Goal: Task Accomplishment & Management: Complete application form

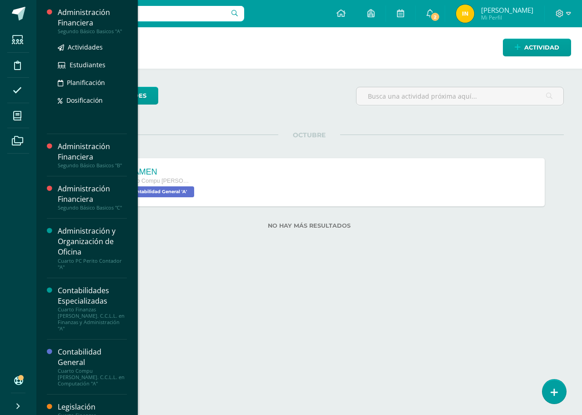
click at [85, 16] on div "Administración Financiera" at bounding box center [92, 17] width 69 height 21
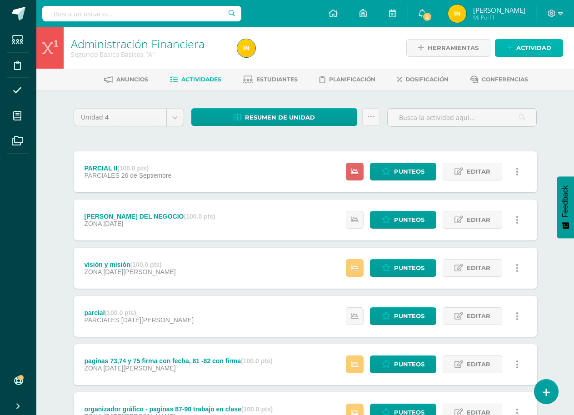
click at [537, 50] on span "Actividad" at bounding box center [533, 48] width 35 height 17
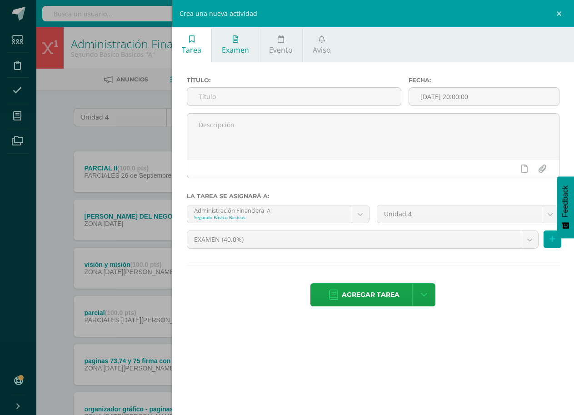
click at [239, 51] on span "Examen" at bounding box center [235, 50] width 27 height 10
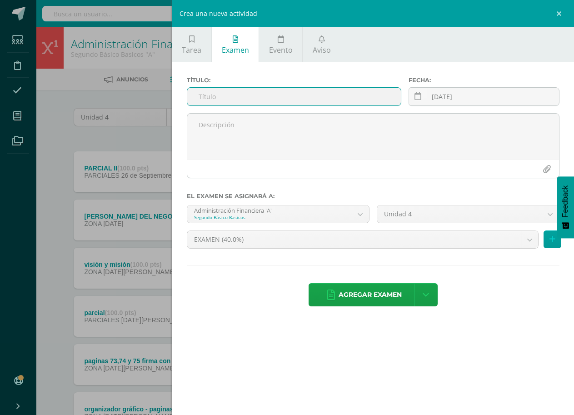
drag, startPoint x: 203, startPoint y: 97, endPoint x: 198, endPoint y: 97, distance: 5.0
click at [201, 97] on input "text" at bounding box center [294, 97] width 214 height 18
type input "e"
type input "EXAMEN"
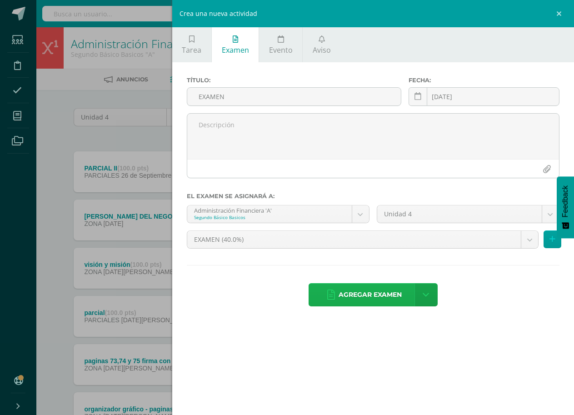
click at [397, 290] on span "Agregar examen" at bounding box center [370, 295] width 63 height 22
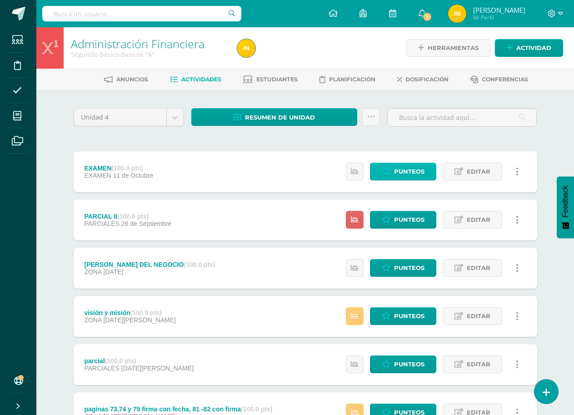
click at [410, 170] on span "Punteos" at bounding box center [409, 171] width 30 height 17
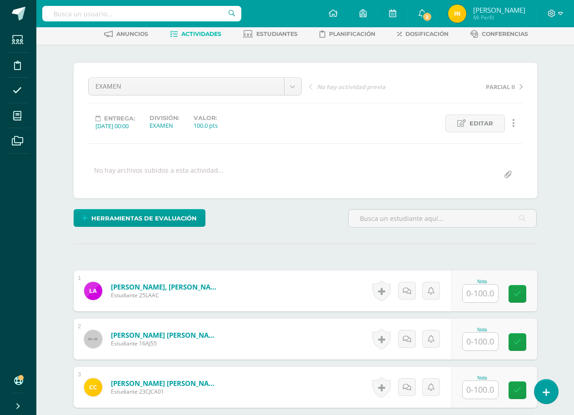
scroll to position [46, 0]
click at [481, 295] on input "text" at bounding box center [480, 293] width 35 height 18
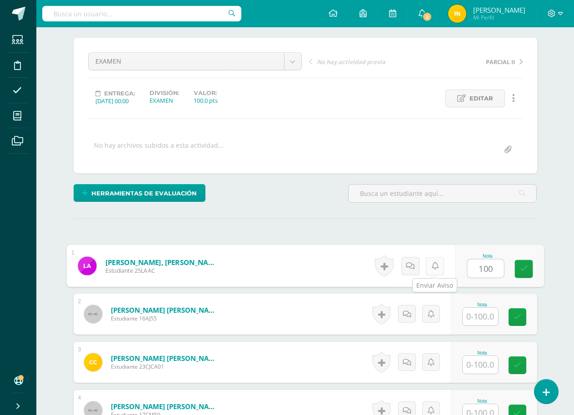
scroll to position [138, 0]
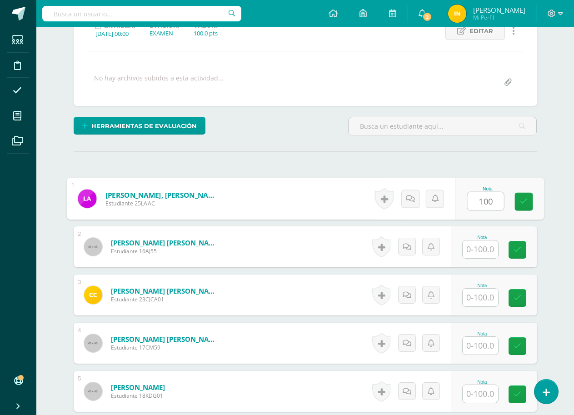
type input "100"
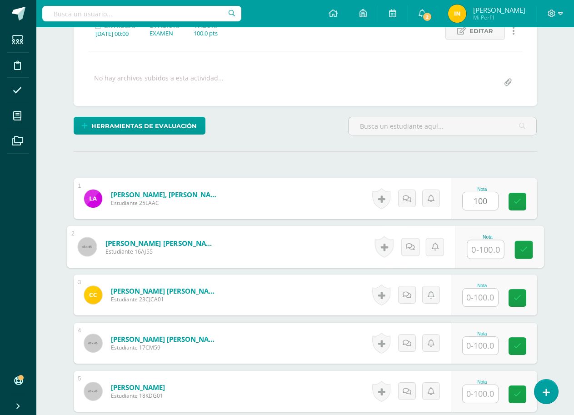
click at [479, 245] on input "text" at bounding box center [485, 249] width 36 height 18
type input "100"
click at [477, 298] on input "text" at bounding box center [480, 298] width 35 height 18
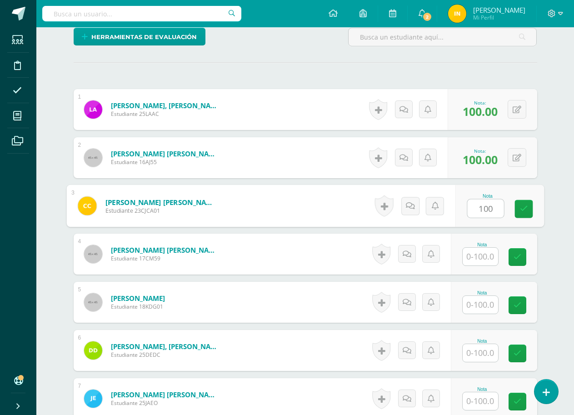
scroll to position [229, 0]
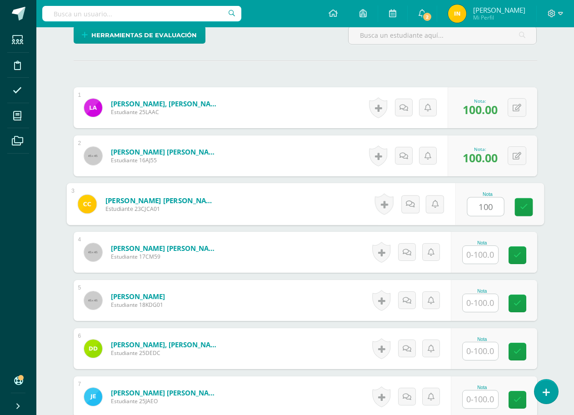
type input "100"
click at [477, 258] on input "text" at bounding box center [480, 255] width 35 height 18
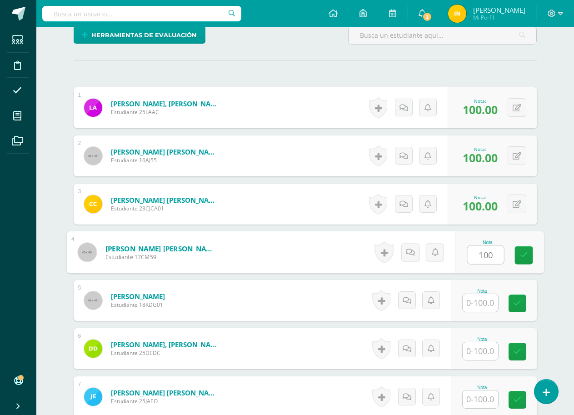
scroll to position [274, 0]
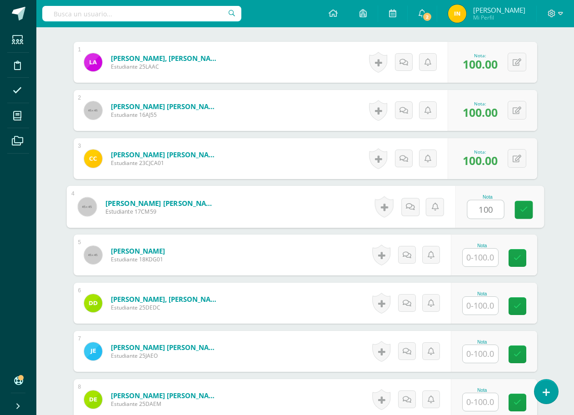
type input "100"
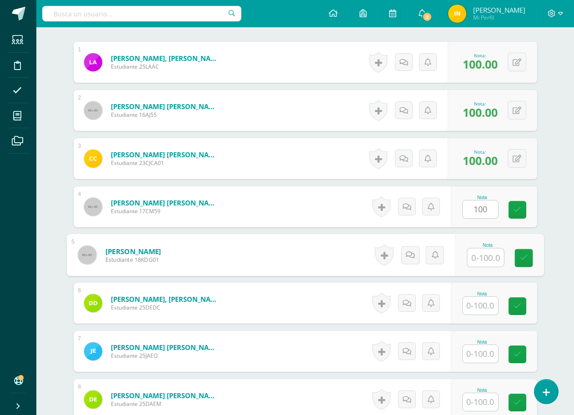
click at [480, 259] on input "text" at bounding box center [485, 258] width 36 height 18
type input "100"
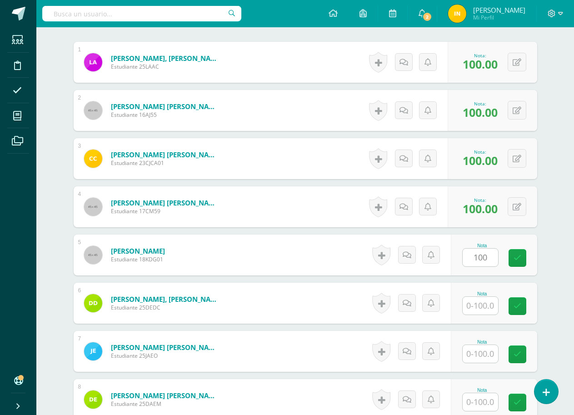
click at [302, 302] on form "Duarte Catalán, Diego Emanuel Estudiante 25DEDC Nota 0 Logros" at bounding box center [306, 303] width 464 height 41
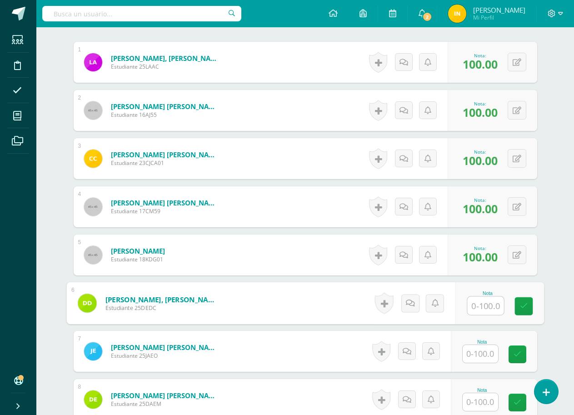
click at [483, 305] on input "text" at bounding box center [485, 306] width 36 height 18
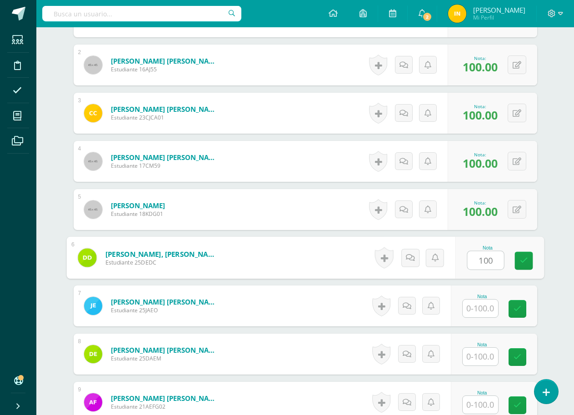
scroll to position [365, 0]
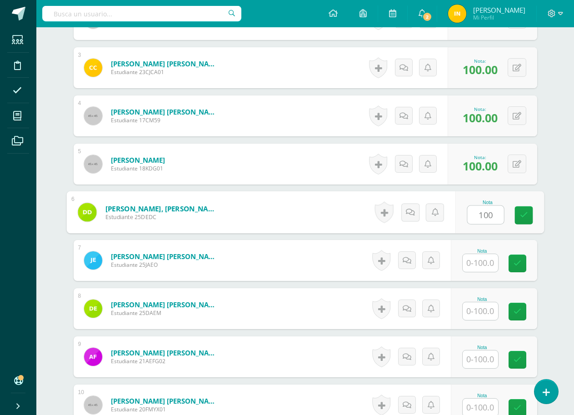
type input "100"
click at [488, 262] on input "text" at bounding box center [480, 263] width 35 height 18
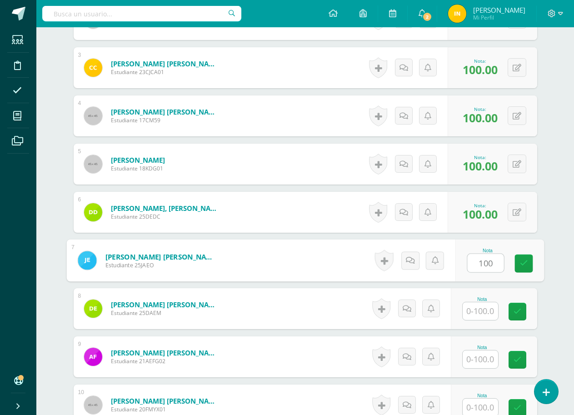
type input "100"
click at [322, 253] on form "Echeverría Ortíz, Joaquín Alberto Estudiante 25JAEO Nota 100 0 Logros N/A" at bounding box center [306, 260] width 464 height 41
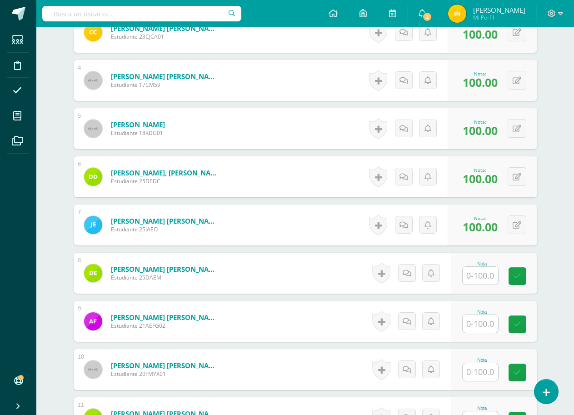
scroll to position [456, 0]
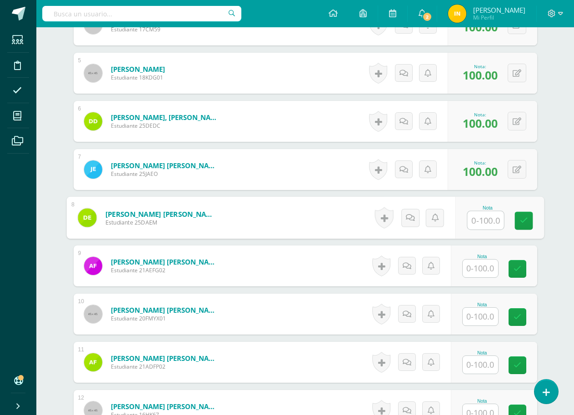
click at [476, 219] on input "text" at bounding box center [485, 220] width 36 height 18
type input "100"
click at [480, 267] on input "text" at bounding box center [480, 269] width 35 height 18
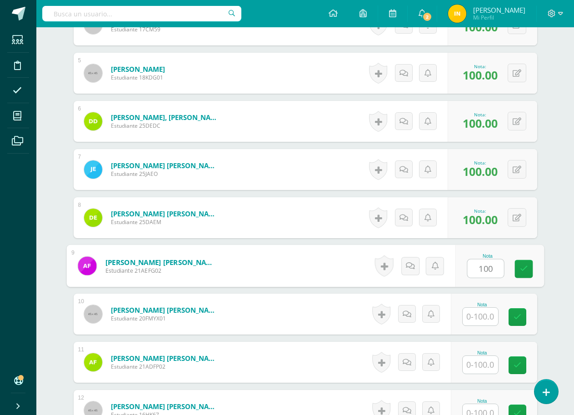
type input "100"
click at [330, 254] on form "Flores Garrido, Aarón Eduardo Estudiante 21AEFG02 Nota 100 0 Logros" at bounding box center [306, 265] width 464 height 41
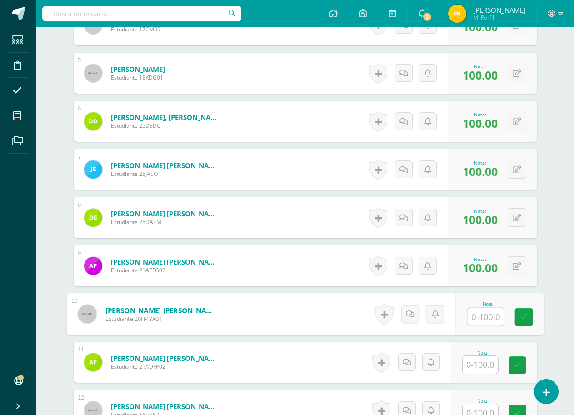
click at [484, 314] on input "text" at bounding box center [485, 317] width 36 height 18
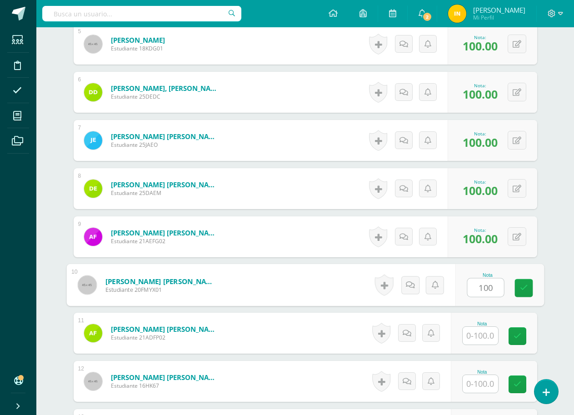
scroll to position [501, 0]
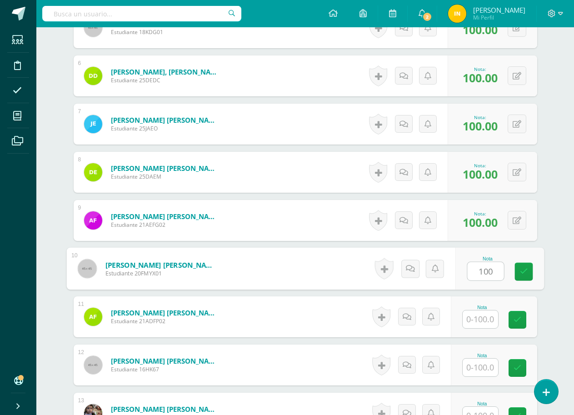
type input "100"
click at [310, 285] on form "Flores Muñoz, Yulissa Ximena Estudiante 20FMYX01 Nota 100 0 Logros" at bounding box center [306, 268] width 464 height 41
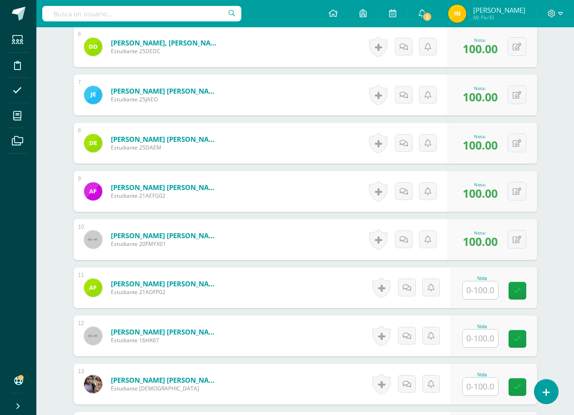
scroll to position [547, 0]
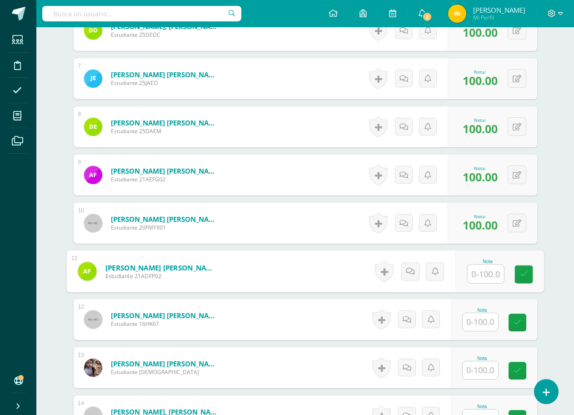
click at [483, 271] on input "text" at bounding box center [485, 274] width 36 height 18
type input "100"
click at [327, 261] on form "Fuentes Puluc, Angie Daniela Estudiante 21ADFP02 Nota 100 0 Logros" at bounding box center [305, 271] width 478 height 42
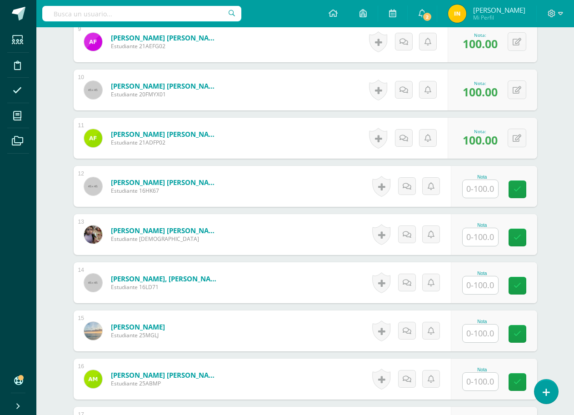
scroll to position [683, 0]
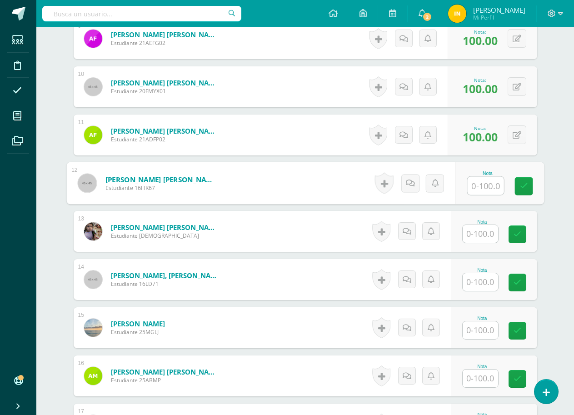
click at [480, 183] on input "text" at bounding box center [485, 186] width 36 height 18
type input "100"
click at [300, 151] on form "Fuentes Puluc, Angie Daniela Estudiante 21ADFP02 Nota 100.00 0 Logros" at bounding box center [306, 135] width 464 height 41
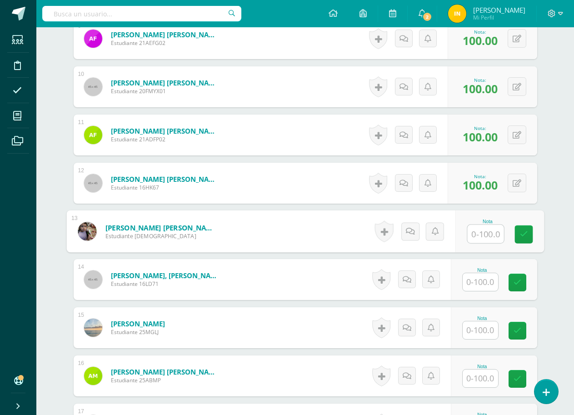
click at [473, 237] on input "text" at bounding box center [485, 234] width 36 height 18
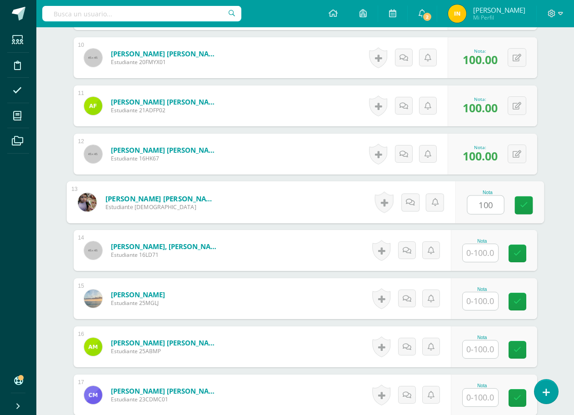
scroll to position [729, 0]
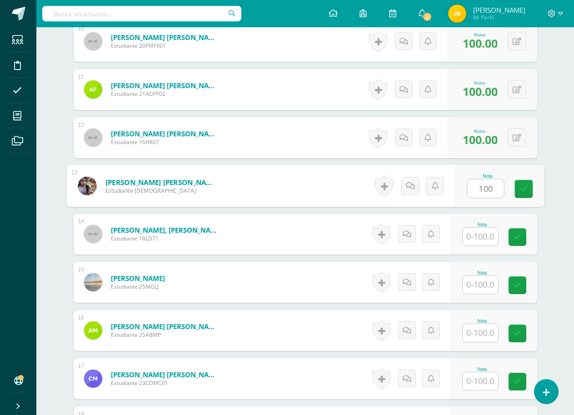
type input "100"
click at [479, 233] on input "text" at bounding box center [480, 237] width 35 height 18
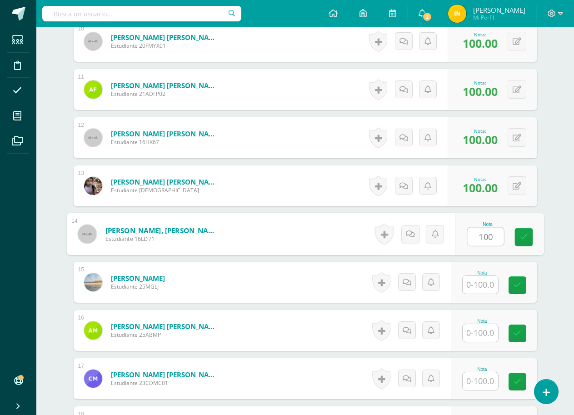
type input "100"
click at [310, 238] on form "López Gómez, Dharra Nicole Estudiante 16LD71 Nota 100 0 Logros" at bounding box center [305, 234] width 478 height 42
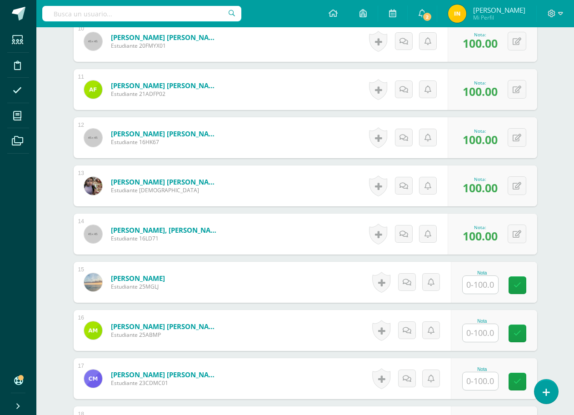
click at [480, 284] on input "text" at bounding box center [480, 285] width 35 height 18
type input "100"
click at [290, 277] on form "López Javier, Mirella Guadalupe Estudiante 25MGLJ Nota 100 0 Logros" at bounding box center [305, 282] width 478 height 42
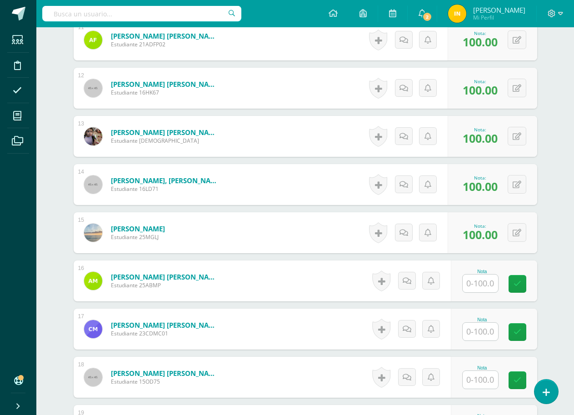
scroll to position [865, 0]
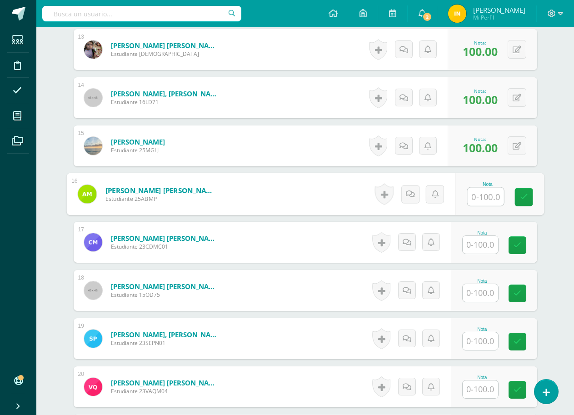
click at [477, 197] on input "text" at bounding box center [485, 197] width 36 height 18
type input "100"
click at [325, 230] on form "Monterrozo Carías, Carlos Daniel Estudiante 23CDMC01 Nota 0 Logros" at bounding box center [306, 242] width 464 height 41
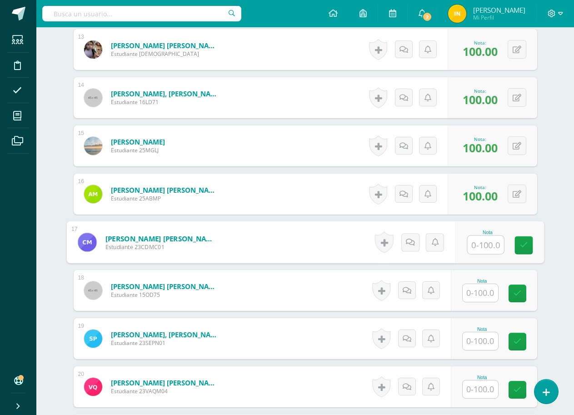
click at [484, 243] on input "text" at bounding box center [485, 245] width 36 height 18
type input "100"
click at [294, 243] on form "Monterrozo Carías, Carlos Daniel Estudiante 23CDMC01 Nota 100 0 Logros" at bounding box center [306, 242] width 464 height 41
click at [480, 292] on input "text" at bounding box center [480, 293] width 35 height 18
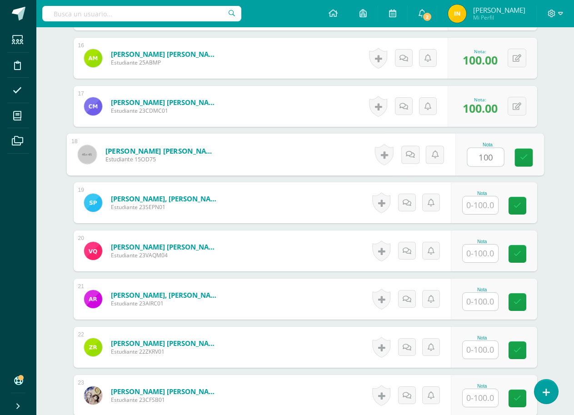
scroll to position [1001, 0]
type input "100"
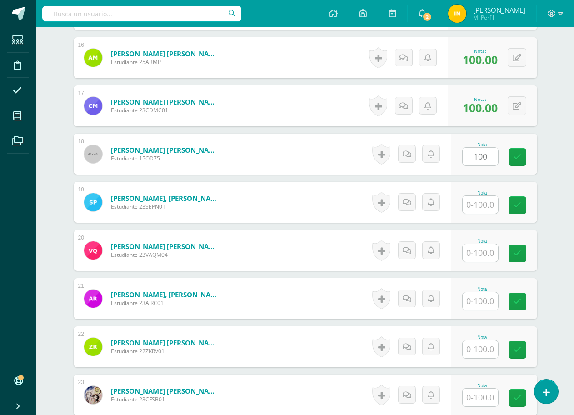
click at [325, 264] on form "Quiñonez Mejicanos, Valentina Alexandra Estudiante 23VAQM04 Nota 0 Logros N/A" at bounding box center [306, 250] width 464 height 41
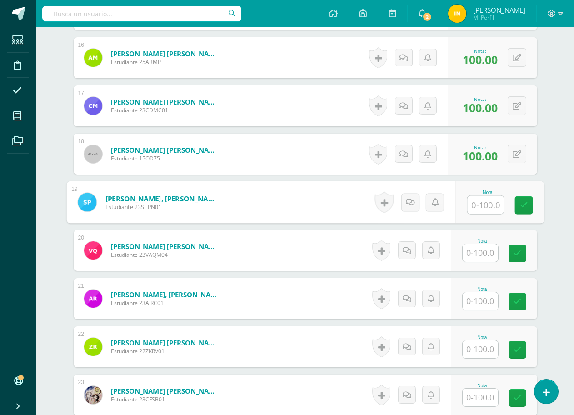
click at [483, 205] on input "text" at bounding box center [485, 205] width 36 height 18
type input "100"
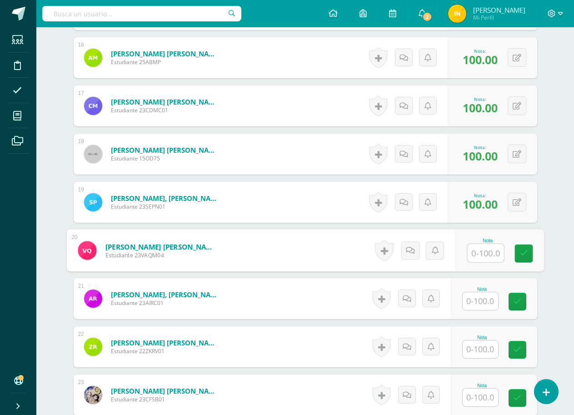
click at [482, 254] on input "text" at bounding box center [485, 253] width 36 height 18
click at [483, 295] on input "text" at bounding box center [480, 301] width 35 height 18
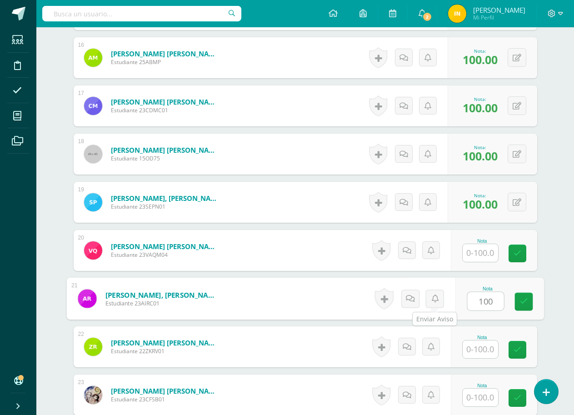
type input "100"
click at [282, 289] on form "Ramos Cach, Anthony Isaac Estudiante 23AIRC01 Nota 100 0 Logros" at bounding box center [306, 298] width 464 height 41
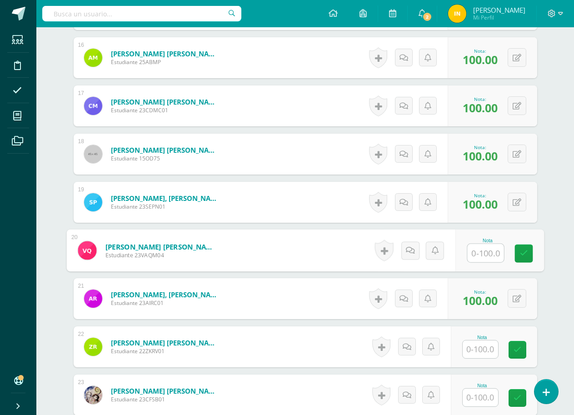
click at [482, 255] on input "text" at bounding box center [485, 253] width 36 height 18
type input "0"
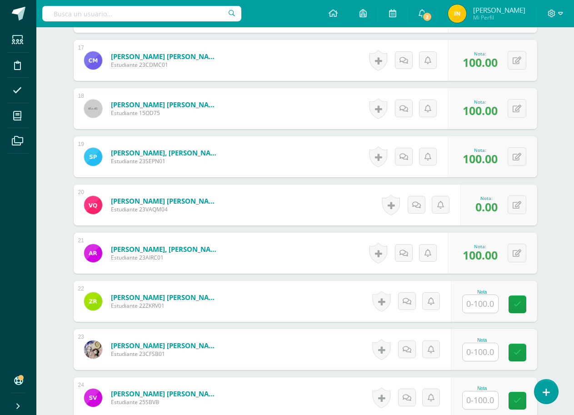
scroll to position [1092, 0]
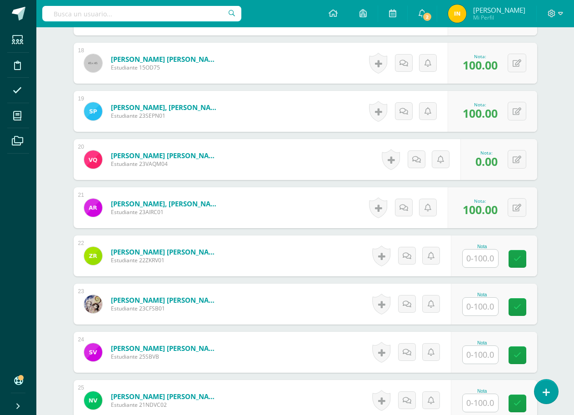
click at [482, 256] on input "text" at bounding box center [480, 259] width 35 height 18
type input "100"
click at [294, 270] on form "Revolorio Villalta, Zuleyli Kamila Angelie Estudiante 22ZKRV01 Nota 100 0 Logros" at bounding box center [305, 256] width 478 height 42
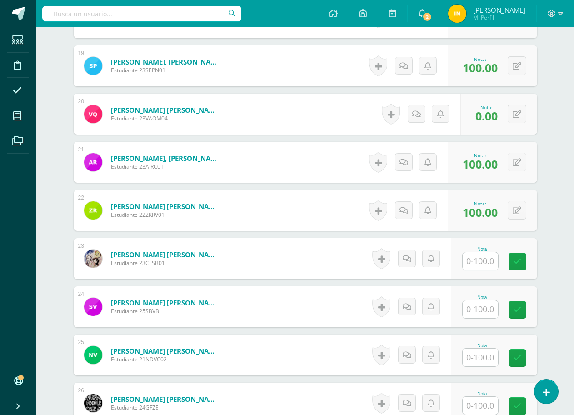
click at [480, 262] on input "text" at bounding box center [480, 261] width 35 height 18
type input "100"
click at [323, 279] on form "Salazar Bran, Camila Fernanda Estudiante 23CFSB01 Nota 100 0 Logros" at bounding box center [306, 258] width 464 height 41
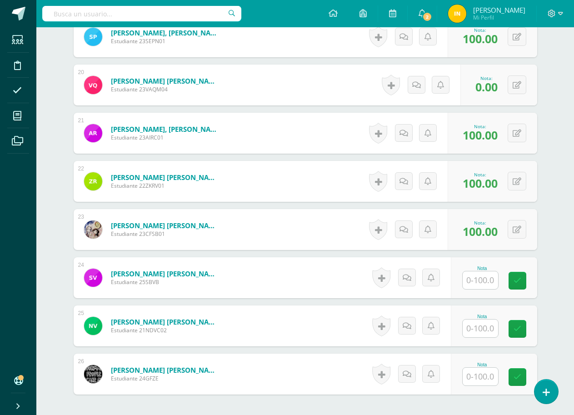
scroll to position [1183, 0]
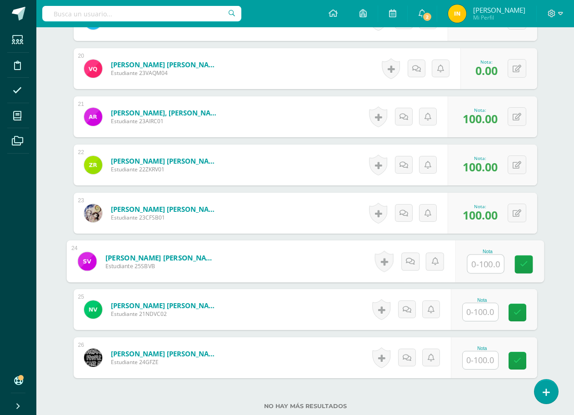
click at [485, 262] on input "text" at bounding box center [485, 264] width 36 height 18
type input "100"
click at [335, 261] on form "Velásquez Barrios, Sofía Belén Estudiante 25SBVB Nota 100 0 Logros" at bounding box center [305, 261] width 478 height 42
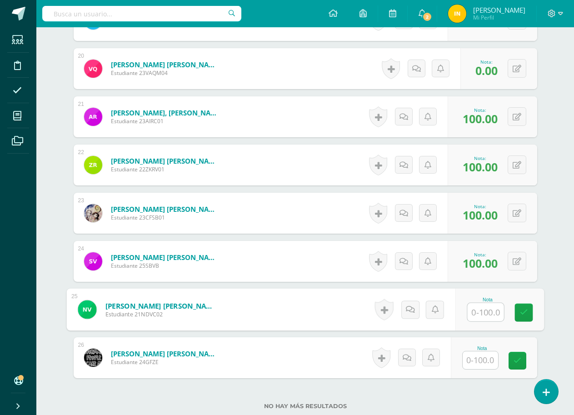
click at [485, 311] on input "text" at bounding box center [485, 312] width 36 height 18
type input "100"
click at [312, 327] on form "Villatoro Castellanos, Nathalie Daniela Estudiante 21NDVC02 Nota 100 0 Logros N…" at bounding box center [305, 310] width 478 height 42
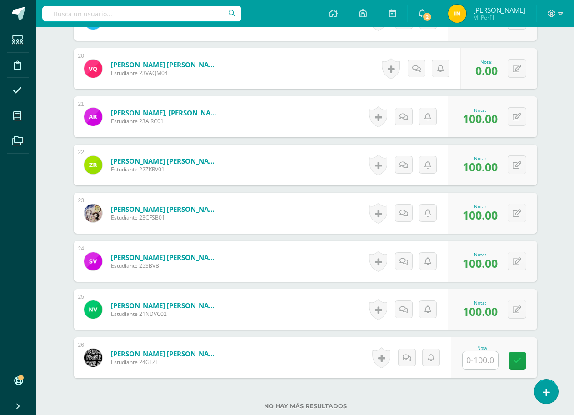
click at [480, 362] on input "text" at bounding box center [480, 360] width 35 height 18
type input "100"
click at [304, 339] on form "Zuñiga Evans, Gabriel Fernando Estudiante 24GFZE Nota 100 0 Logros" at bounding box center [305, 358] width 478 height 42
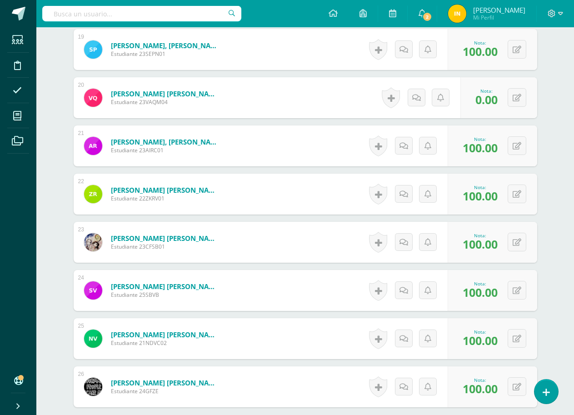
scroll to position [1138, 0]
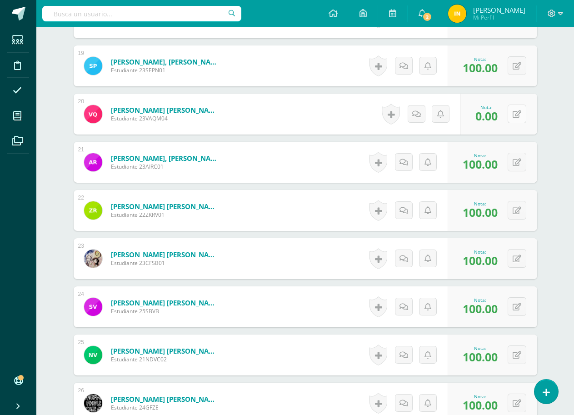
click at [514, 117] on button at bounding box center [517, 114] width 19 height 19
type input "100"
click at [296, 100] on form "Quiñonez Mejicanos, Valentina Alexandra Estudiante 23VAQM04 Nota 100 0 Logros 0…" at bounding box center [305, 114] width 478 height 42
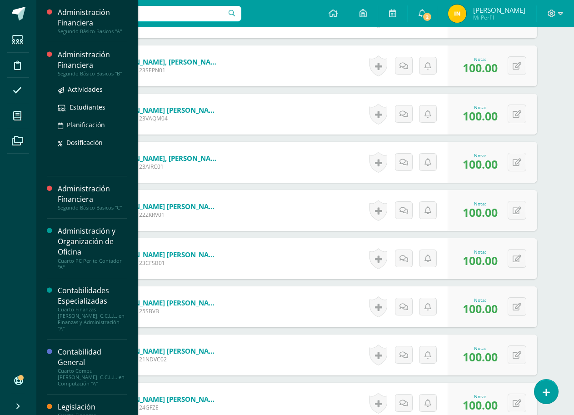
click at [81, 61] on div "Administración Financiera" at bounding box center [92, 60] width 69 height 21
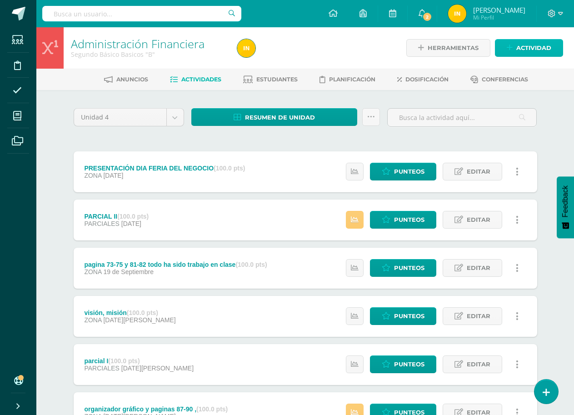
click at [535, 44] on span "Actividad" at bounding box center [533, 48] width 35 height 17
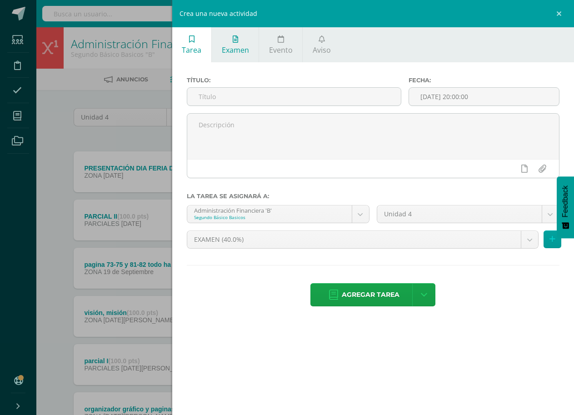
click at [231, 55] on link "Examen" at bounding box center [235, 44] width 47 height 35
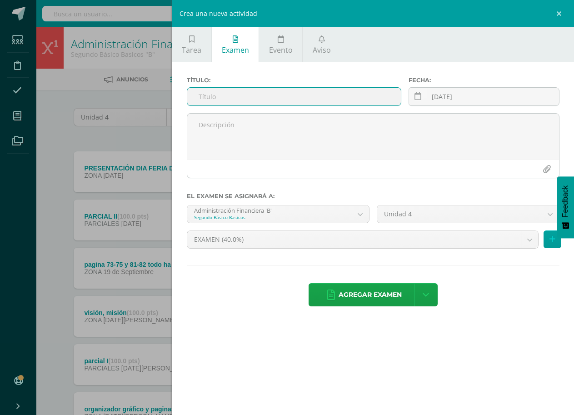
click at [216, 96] on input "text" at bounding box center [294, 97] width 214 height 18
type input "EXAMEN"
click at [380, 291] on span "Agregar examen" at bounding box center [370, 295] width 63 height 22
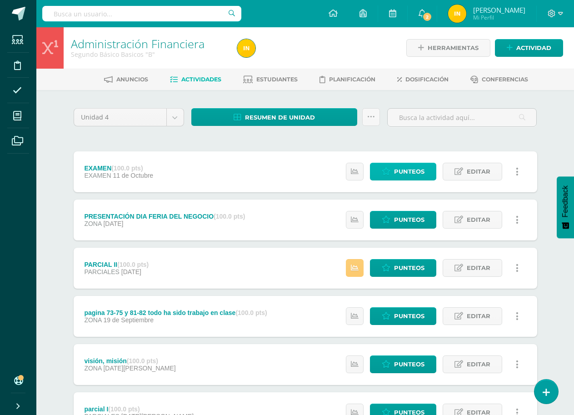
click at [409, 175] on span "Punteos" at bounding box center [409, 171] width 30 height 17
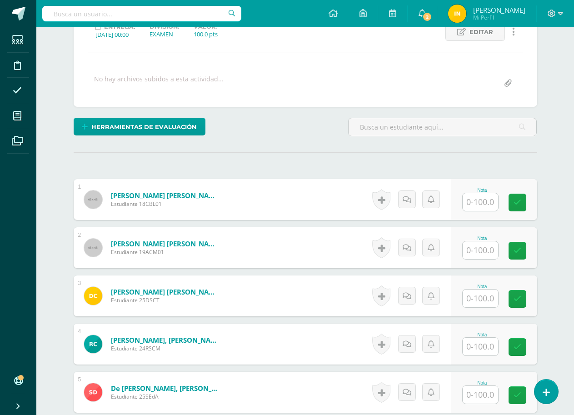
scroll to position [137, 0]
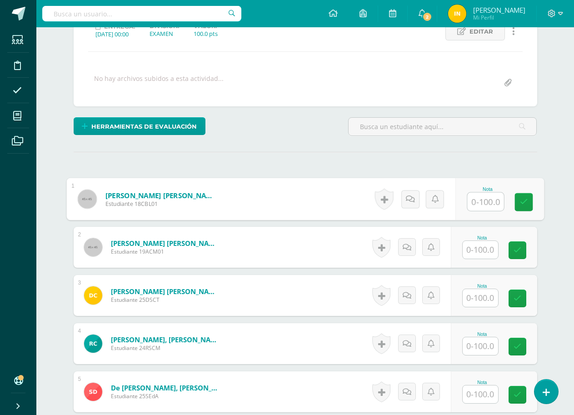
click at [480, 200] on input "text" at bounding box center [485, 202] width 36 height 18
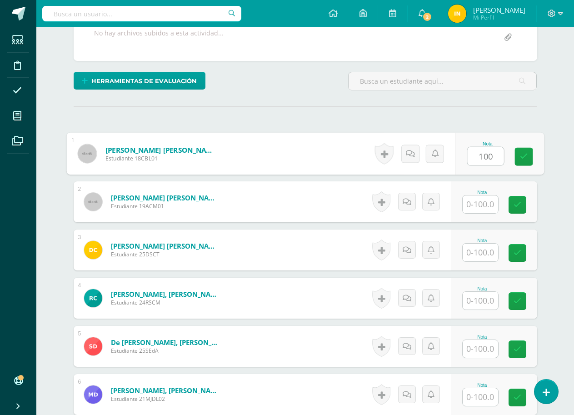
type input "100"
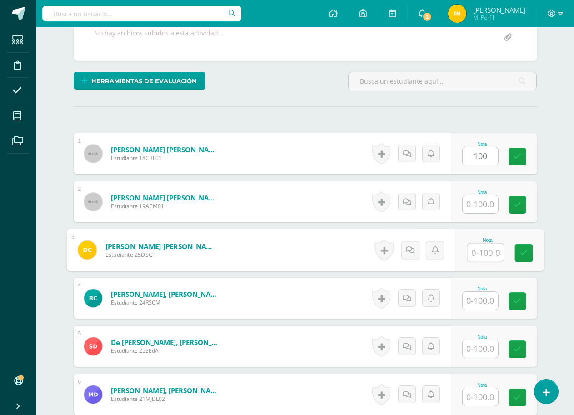
click at [477, 252] on input "text" at bounding box center [485, 253] width 36 height 18
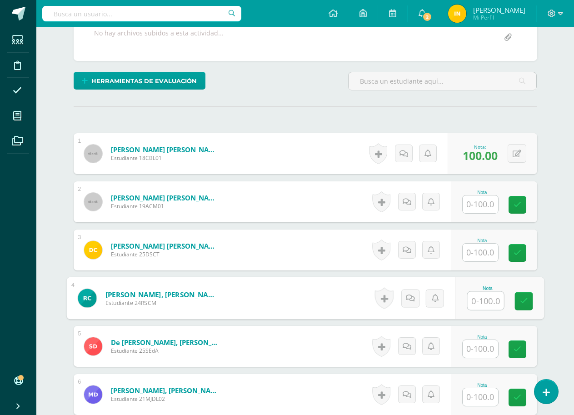
click at [484, 300] on input "text" at bounding box center [485, 301] width 36 height 18
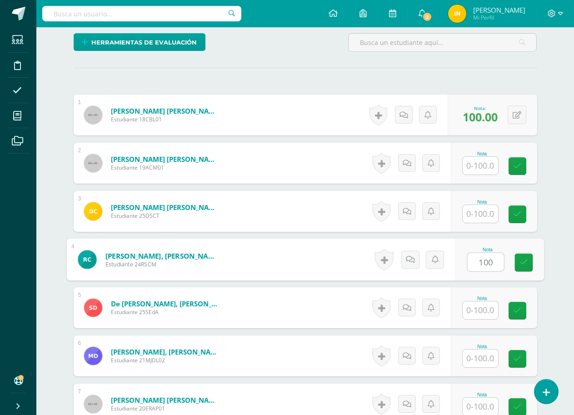
scroll to position [274, 0]
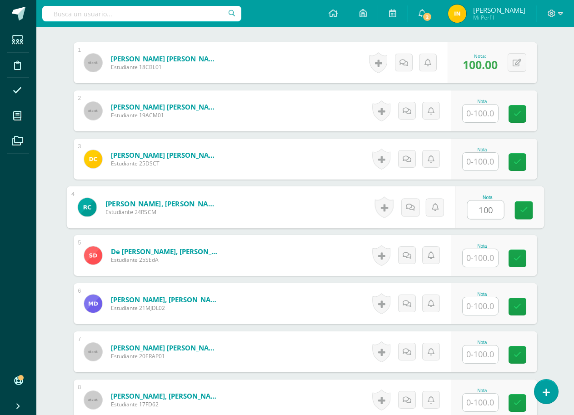
type input "100"
click at [480, 113] on input "text" at bounding box center [480, 114] width 35 height 18
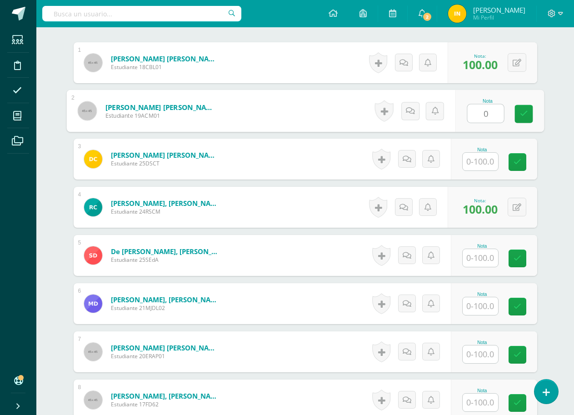
type input "0"
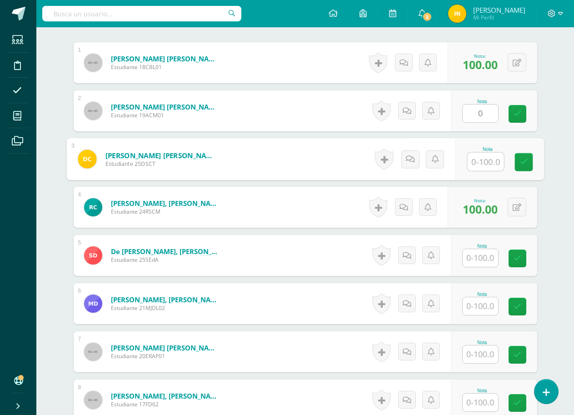
click at [479, 164] on input "text" at bounding box center [485, 162] width 36 height 18
type input "0"
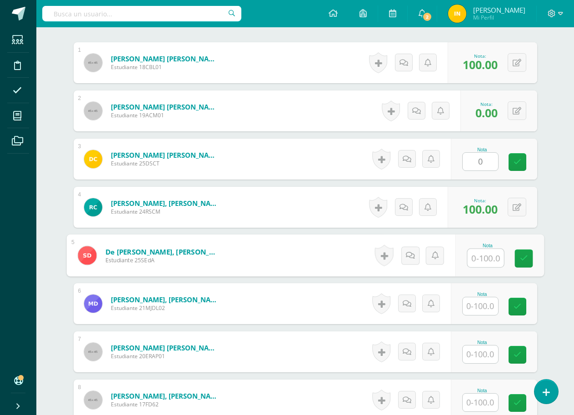
click at [483, 254] on input "text" at bounding box center [485, 258] width 36 height 18
click at [520, 116] on button at bounding box center [517, 110] width 19 height 19
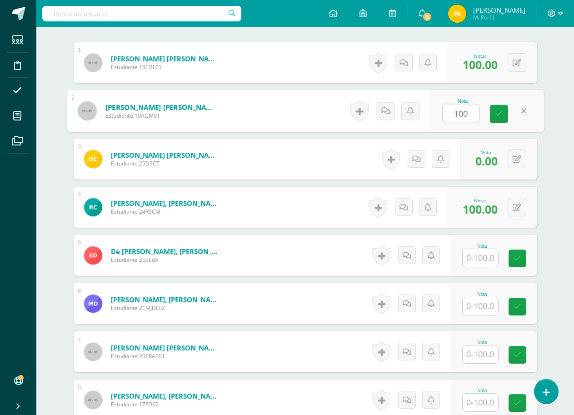
type input "100"
click at [311, 107] on form "Chacón Mayorga, Alisson Denisse Estudiante 19ACM01 Nota 100 0 Logros" at bounding box center [306, 110] width 464 height 41
click at [522, 160] on button at bounding box center [517, 159] width 19 height 19
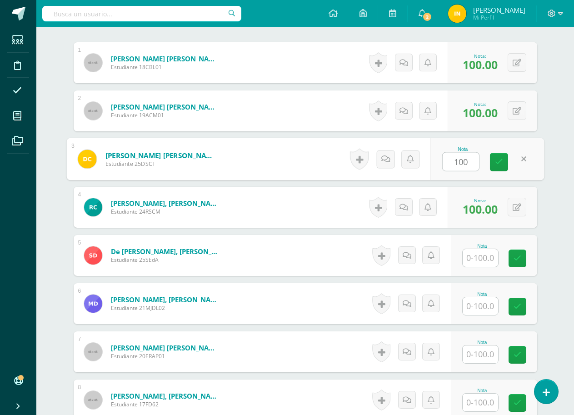
type input "100"
click at [282, 130] on form "Chacón Mayorga, Alisson Denisse Estudiante 19ACM01 Nota 100.00 0 Logros 100.00" at bounding box center [306, 110] width 464 height 41
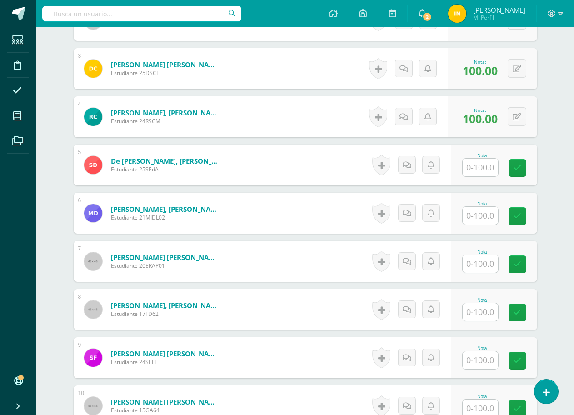
scroll to position [365, 0]
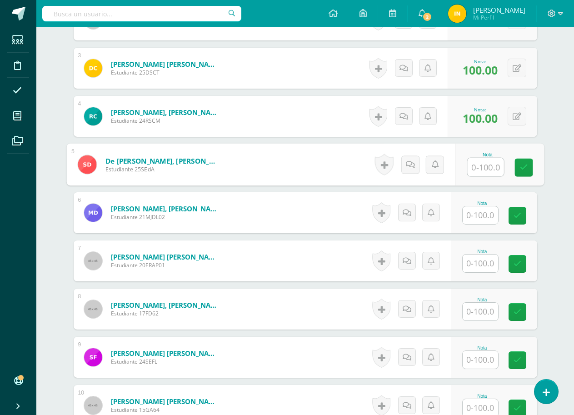
click at [480, 169] on input "text" at bounding box center [485, 167] width 36 height 18
type input "100"
click at [485, 216] on input "text" at bounding box center [480, 215] width 35 height 18
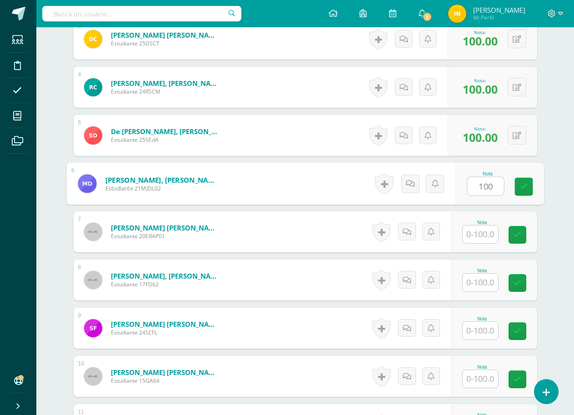
scroll to position [410, 0]
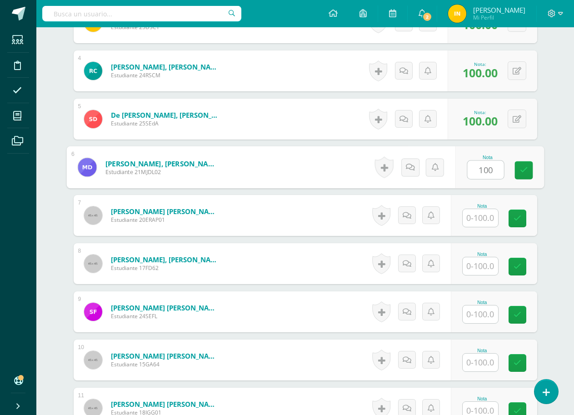
type input "100"
click at [483, 214] on input "text" at bounding box center [480, 218] width 35 height 18
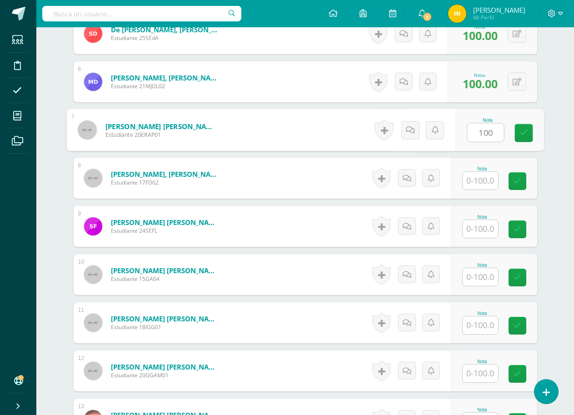
scroll to position [501, 0]
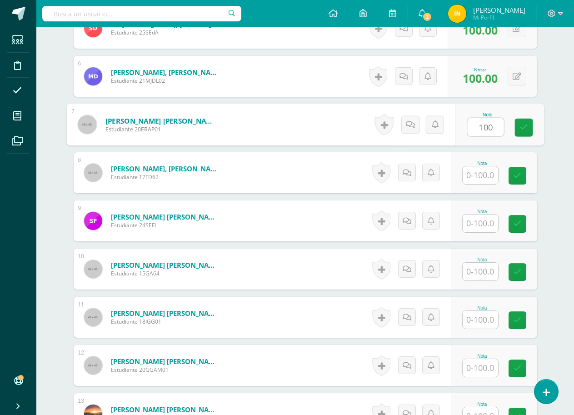
type input "100"
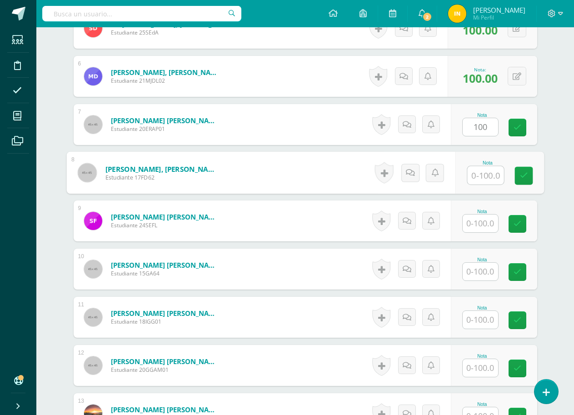
click at [483, 174] on input "text" at bounding box center [485, 175] width 36 height 18
type input "100"
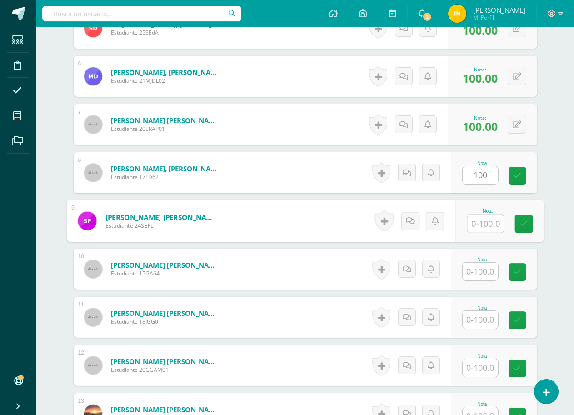
click at [482, 224] on input "text" at bounding box center [485, 224] width 36 height 18
type input "100"
click at [322, 235] on form "Fuentes López, Sarah Elizabeth Estudiante 24SEFL Nota 100 0 Logros" at bounding box center [305, 221] width 478 height 42
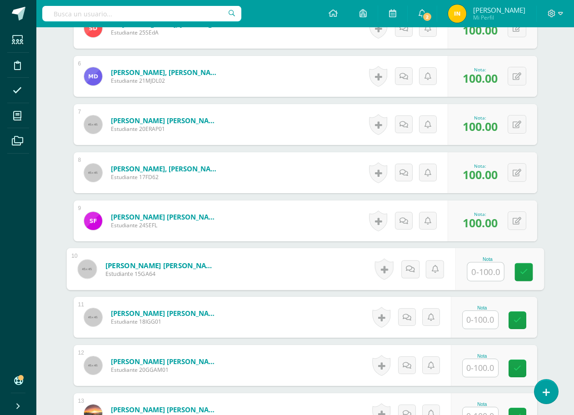
click at [478, 270] on input "text" at bounding box center [485, 272] width 36 height 18
type input "100"
click at [325, 255] on form "Gómez Flores, Ashly Samantha Estudiante 15GA64 Nota 100 0 Logros" at bounding box center [306, 269] width 464 height 41
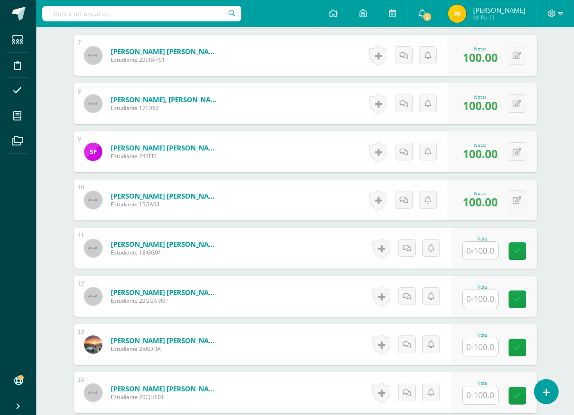
scroll to position [592, 0]
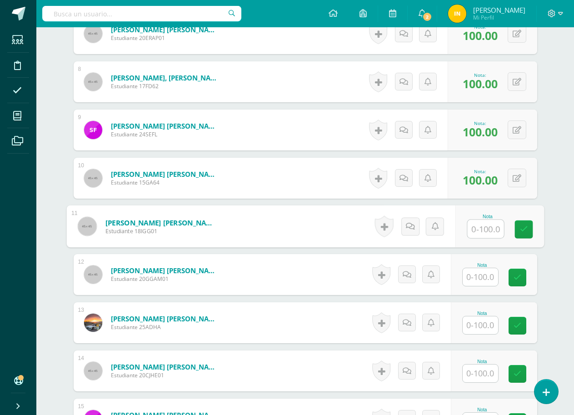
click at [485, 230] on input "text" at bounding box center [485, 229] width 36 height 18
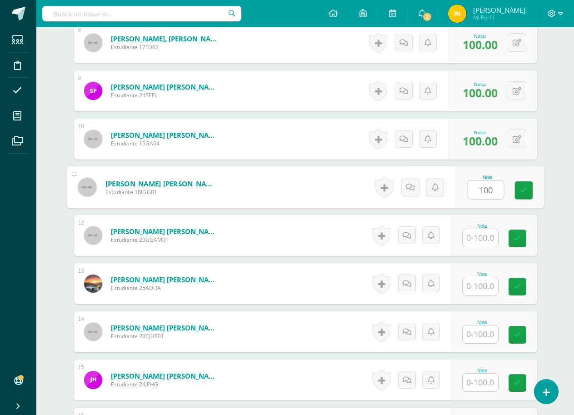
scroll to position [683, 0]
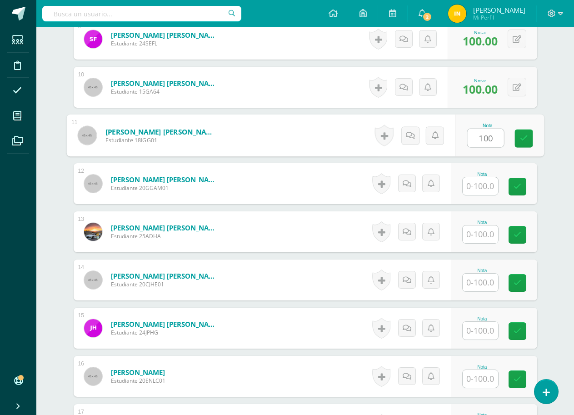
type input "100"
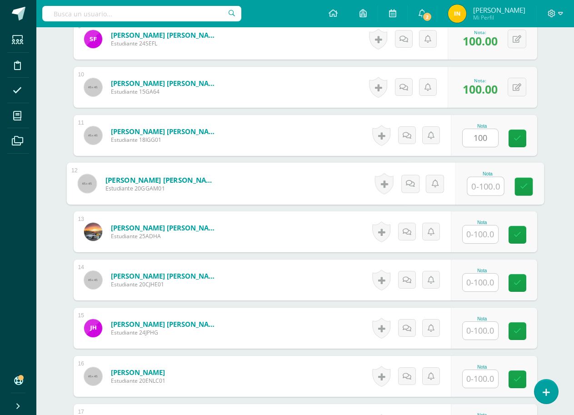
click at [482, 188] on input "text" at bounding box center [485, 186] width 36 height 18
type input "100"
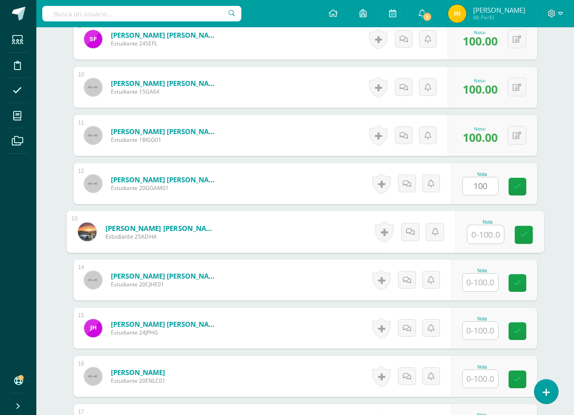
click at [483, 230] on input "text" at bounding box center [485, 234] width 36 height 18
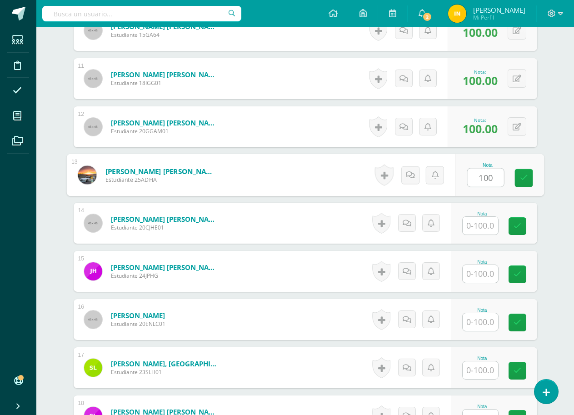
scroll to position [774, 0]
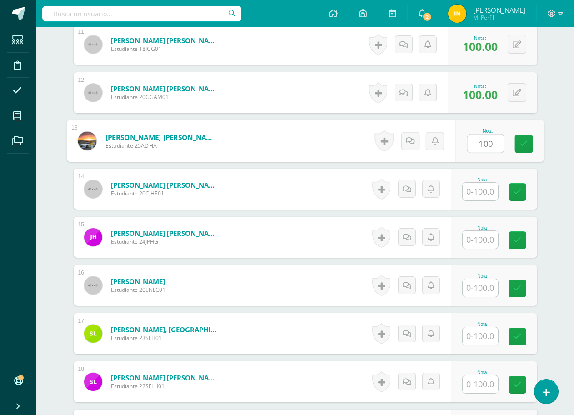
type input "100"
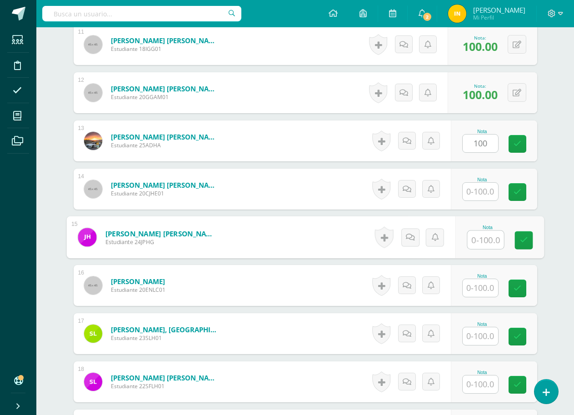
click at [480, 238] on input "text" at bounding box center [485, 240] width 36 height 18
type input "100"
click at [339, 253] on form "Hurtarte González, Jessica Pamela Estudiante 24JPHG Nota 100 0 Logros" at bounding box center [305, 237] width 478 height 42
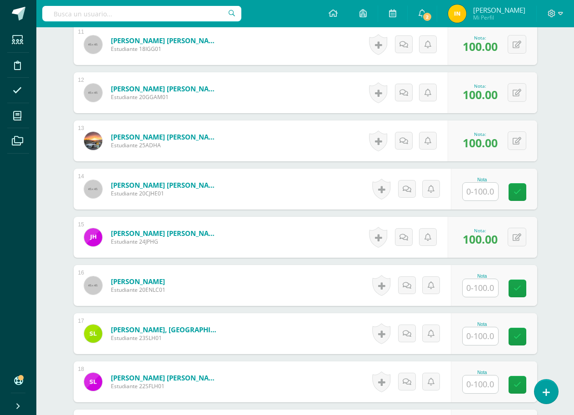
click at [481, 195] on input "text" at bounding box center [480, 192] width 35 height 18
type input "0"
click at [321, 195] on form "Hernández Estrada, César Javier Estudiante 20CJHE01 Nota 0 0 Logros" at bounding box center [305, 189] width 478 height 42
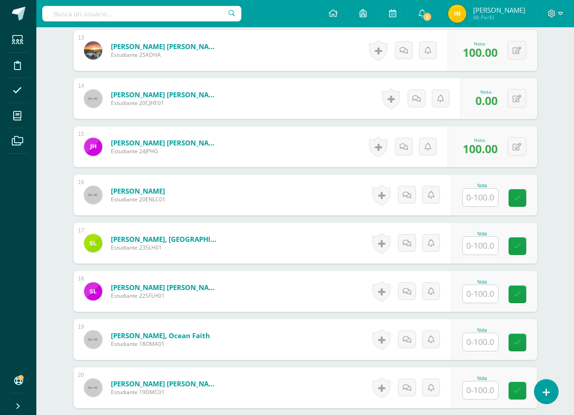
scroll to position [865, 0]
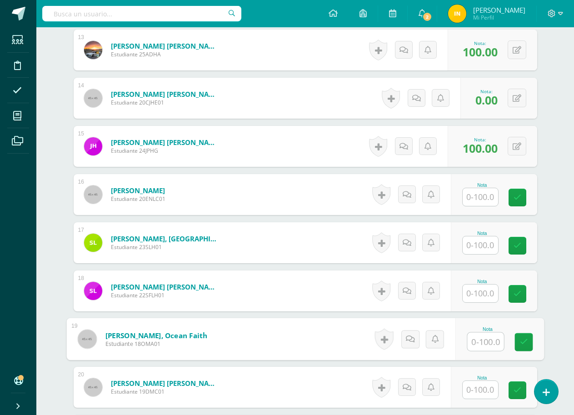
click at [482, 339] on input "text" at bounding box center [485, 342] width 36 height 18
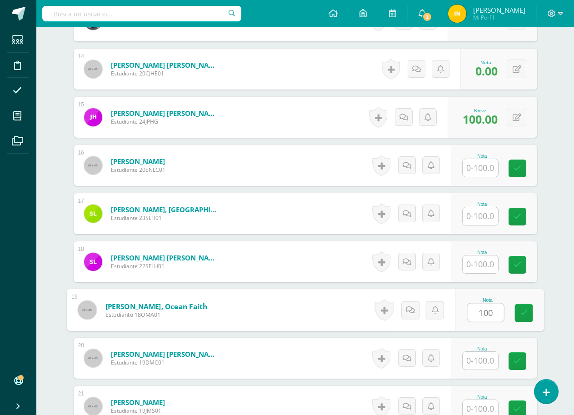
scroll to position [910, 0]
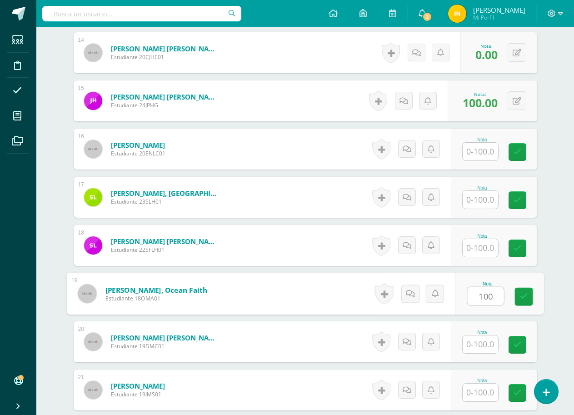
type input "100"
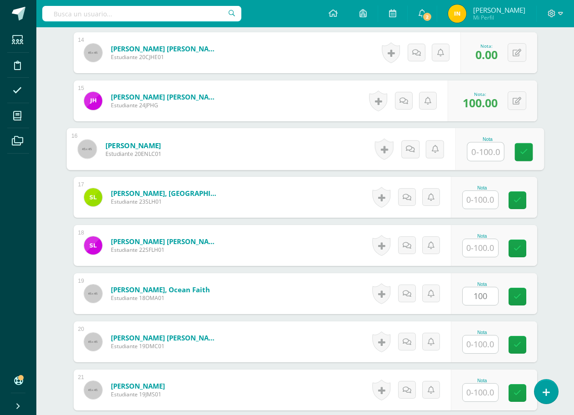
click at [483, 147] on input "text" at bounding box center [485, 152] width 36 height 18
type input "100"
click at [316, 192] on form "López Herrera, Santiago Estudiante 23SLH01 Nota 0 Logros N/A" at bounding box center [306, 197] width 464 height 41
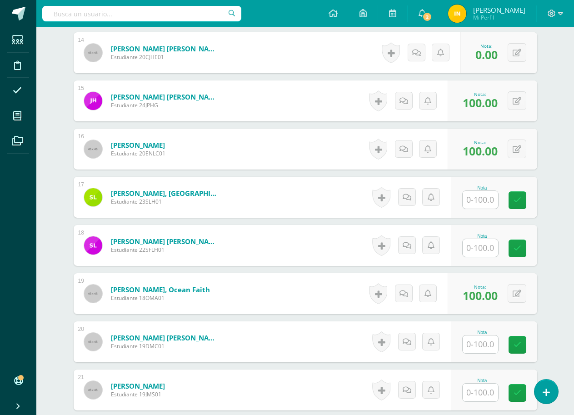
click at [484, 199] on input "text" at bounding box center [480, 200] width 35 height 18
type input "100"
click at [481, 245] on input "text" at bounding box center [485, 248] width 36 height 18
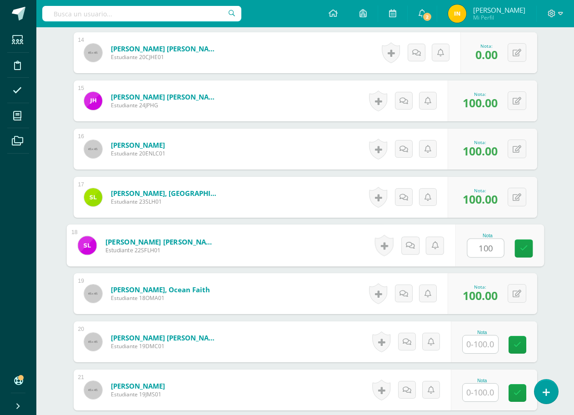
type input "100"
click at [330, 209] on form "López Herrera, Santiago Estudiante 23SLH01 Nota 100.00 0 Logros" at bounding box center [306, 197] width 464 height 41
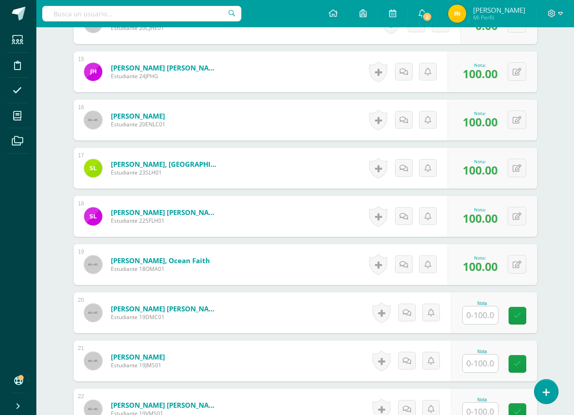
scroll to position [955, 0]
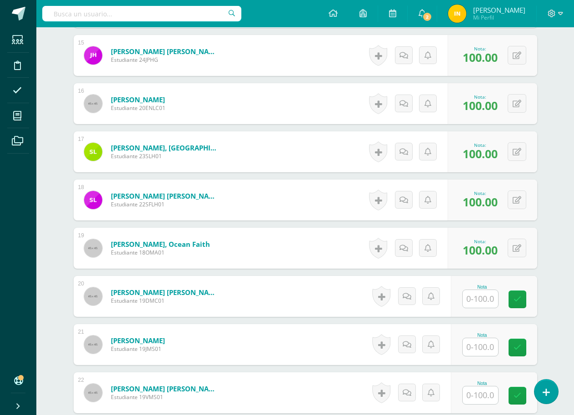
click at [478, 298] on input "text" at bounding box center [480, 299] width 35 height 18
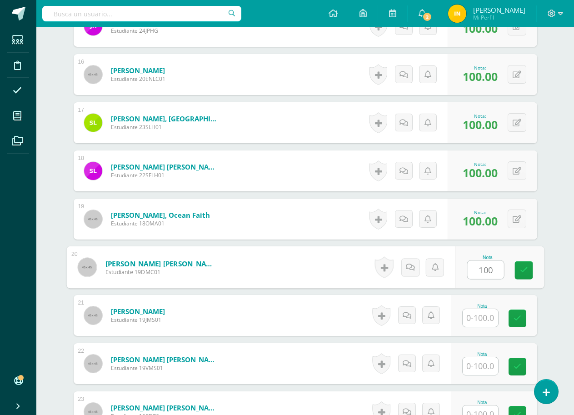
scroll to position [1001, 0]
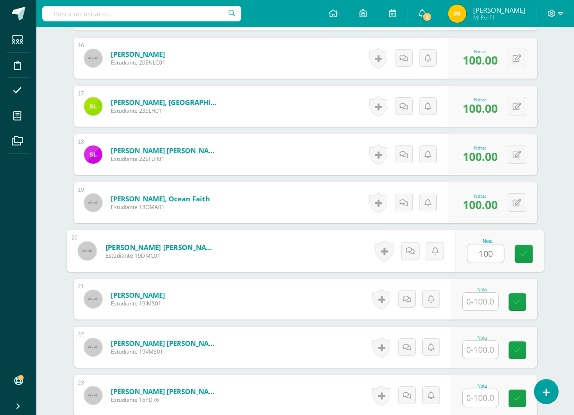
type input "100"
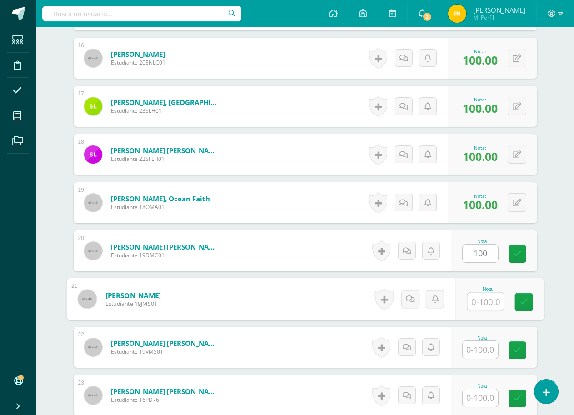
click at [482, 299] on input "text" at bounding box center [485, 302] width 36 height 18
type input "70"
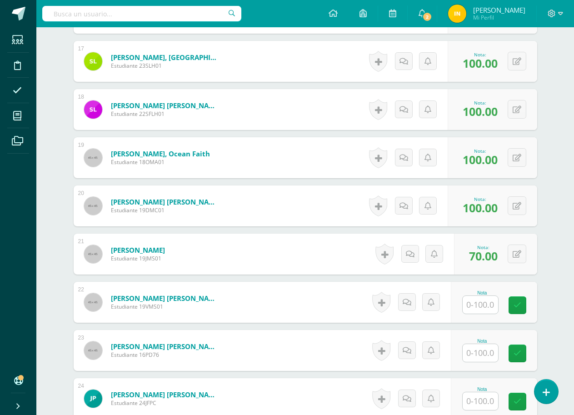
scroll to position [1046, 0]
click at [479, 354] on input "text" at bounding box center [480, 353] width 35 height 18
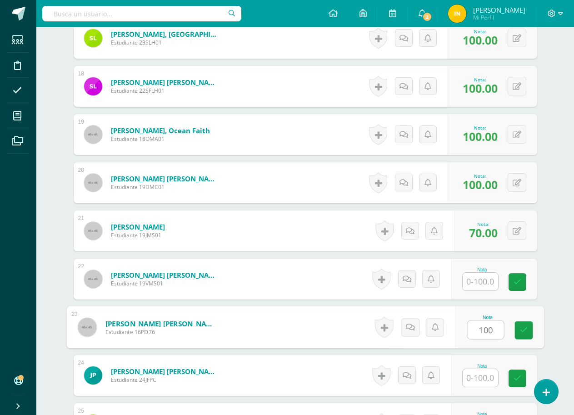
scroll to position [1092, 0]
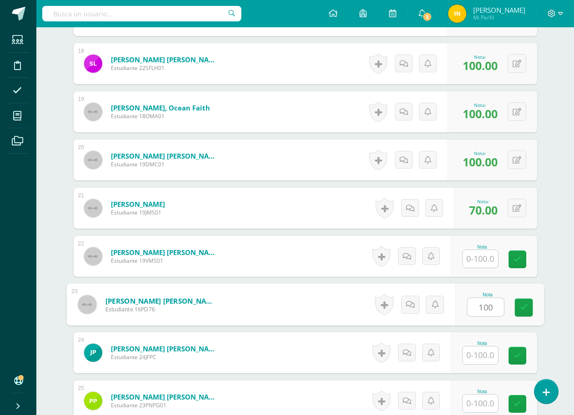
type input "100"
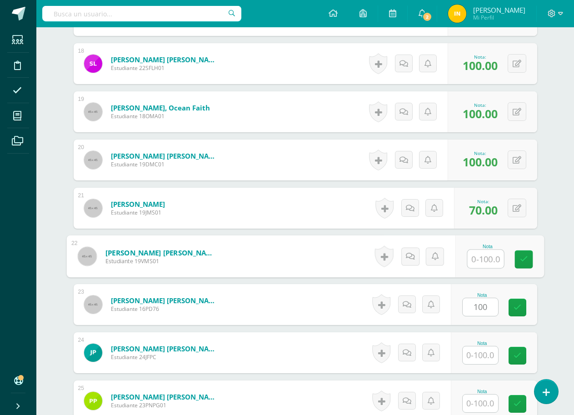
click at [479, 257] on input "text" at bounding box center [485, 259] width 36 height 18
type input "100"
click at [290, 262] on form "Morales Sazo, Valerie Alejandra Estudiante 19VMS01 Nota 100 0 Logros" at bounding box center [305, 256] width 478 height 42
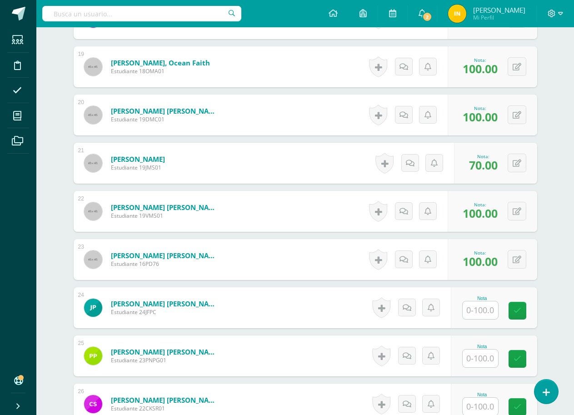
scroll to position [1137, 0]
click at [484, 310] on input "text" at bounding box center [480, 310] width 35 height 18
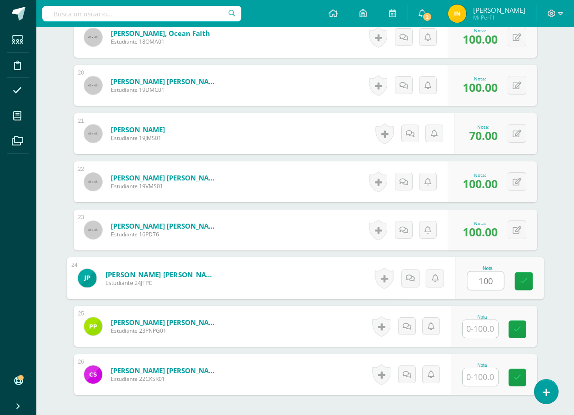
scroll to position [1183, 0]
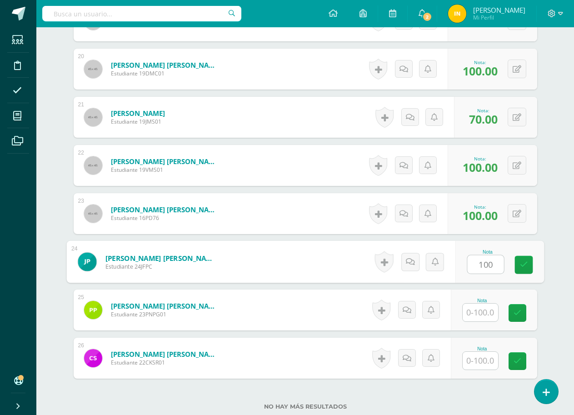
type input "100"
click at [483, 309] on input "text" at bounding box center [480, 313] width 35 height 18
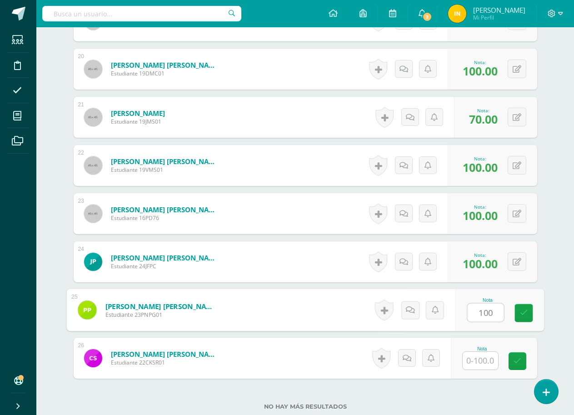
type input "100"
click at [324, 312] on form "Porras González, Pamela Nicole Estudiante 23PNPG01 Nota 100 0 Logros" at bounding box center [306, 310] width 464 height 41
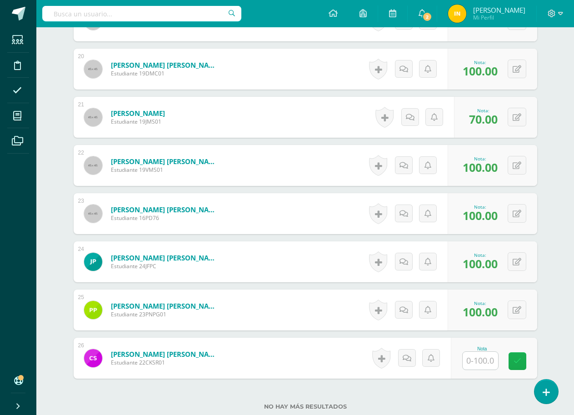
click at [518, 366] on link at bounding box center [518, 361] width 18 height 18
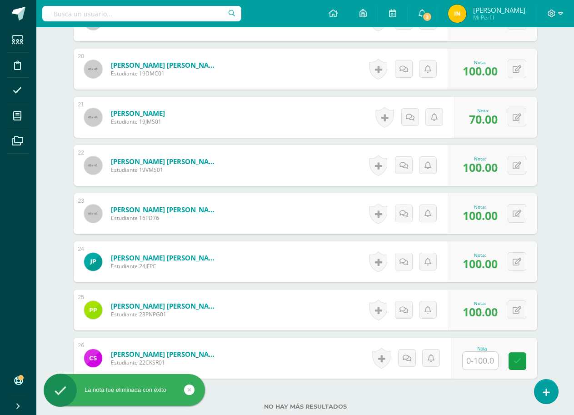
click at [487, 363] on input "text" at bounding box center [480, 361] width 35 height 18
type input "0"
click at [339, 324] on form "Porras González, Pamela Nicole Estudiante 23PNPG01 Nota 100.00 0 Logros 100.00" at bounding box center [306, 310] width 464 height 41
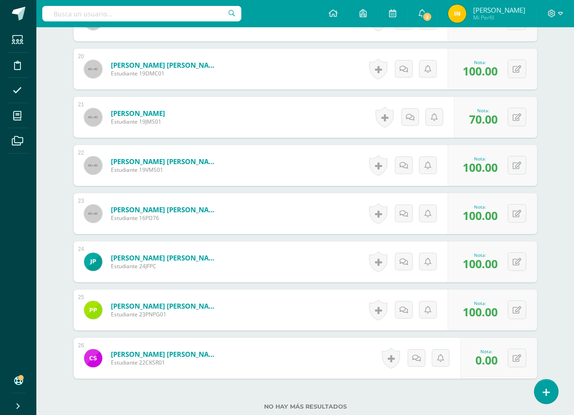
scroll to position [1228, 0]
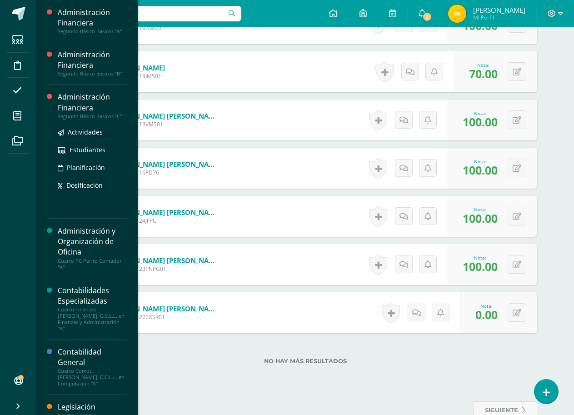
click at [74, 109] on div "Administración Financiera" at bounding box center [92, 102] width 69 height 21
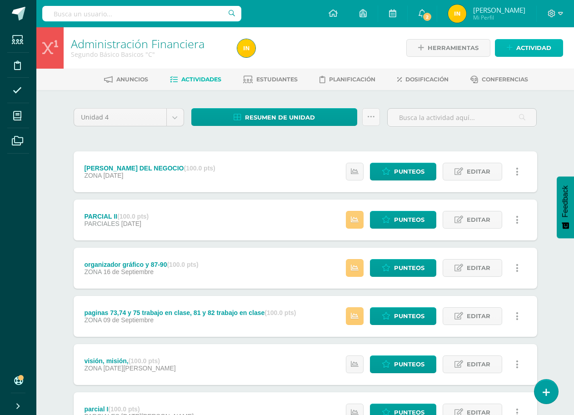
click at [545, 49] on span "Actividad" at bounding box center [533, 48] width 35 height 17
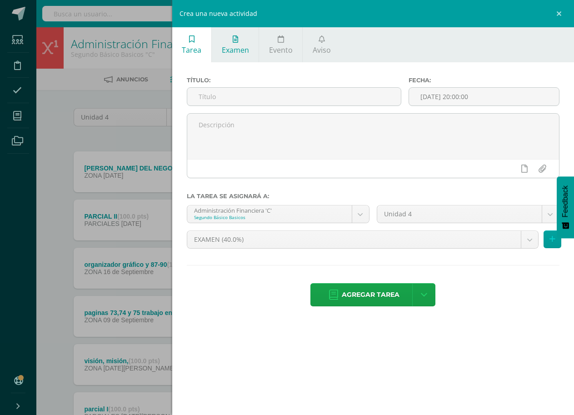
click at [235, 48] on span "Examen" at bounding box center [235, 50] width 27 height 10
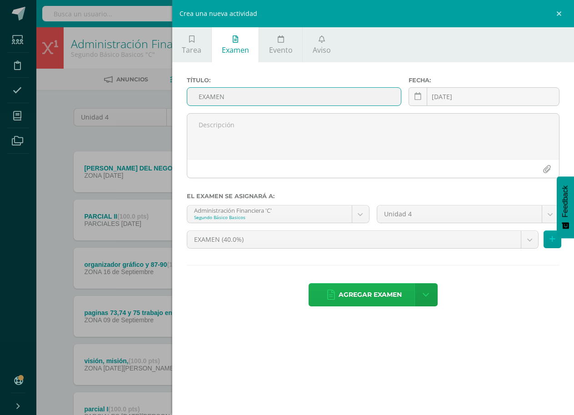
type input "EXAMEN"
click at [370, 293] on span "Agregar examen" at bounding box center [370, 295] width 63 height 22
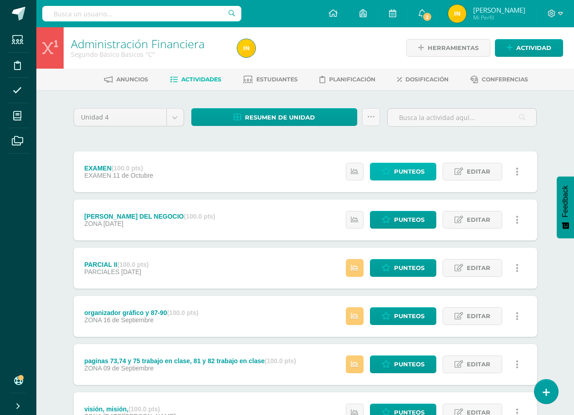
click at [415, 168] on span "Punteos" at bounding box center [409, 171] width 30 height 17
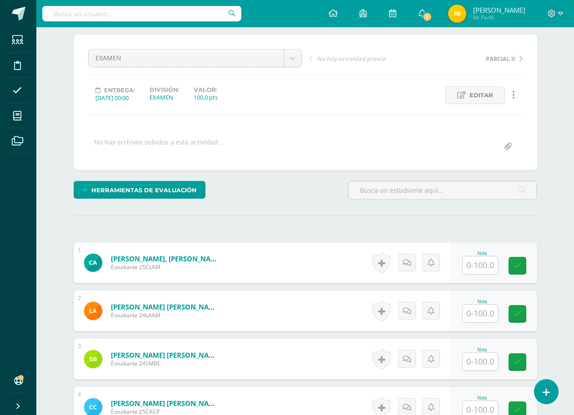
scroll to position [116, 0]
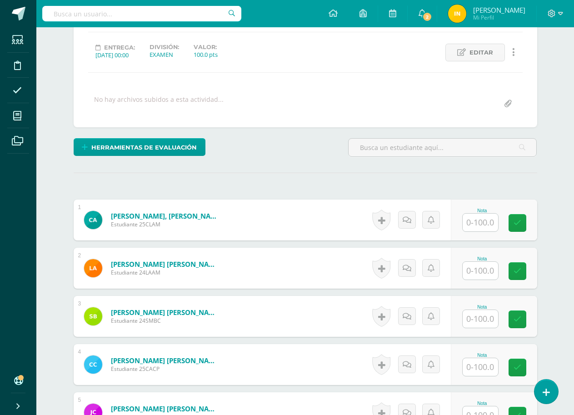
click at [477, 223] on input "text" at bounding box center [480, 223] width 35 height 18
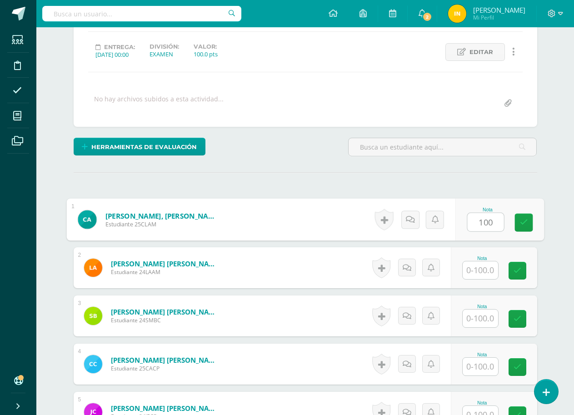
scroll to position [117, 0]
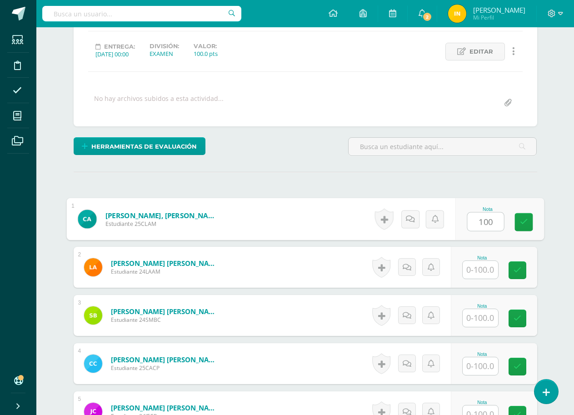
type input "100"
click at [300, 238] on form "[PERSON_NAME], [PERSON_NAME] Estudiante 25CLAM Nota 100 0 [GEOGRAPHIC_DATA] N/A" at bounding box center [306, 219] width 464 height 41
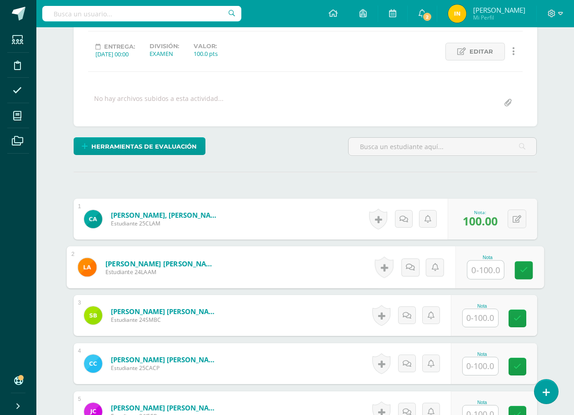
click at [485, 273] on input "text" at bounding box center [485, 270] width 36 height 18
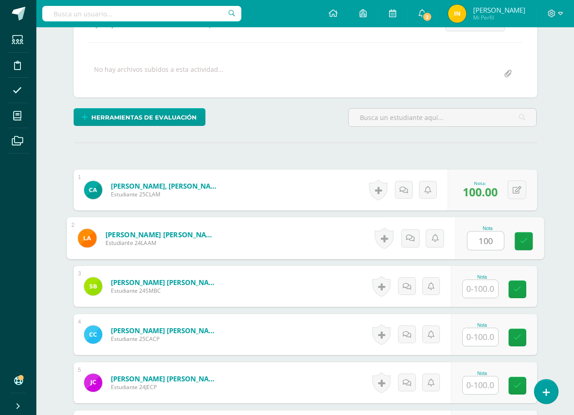
scroll to position [163, 0]
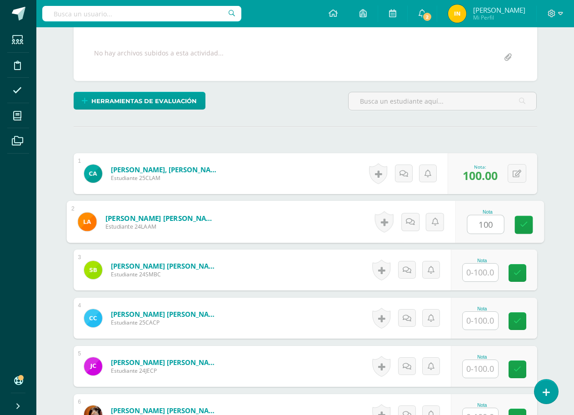
type input "100"
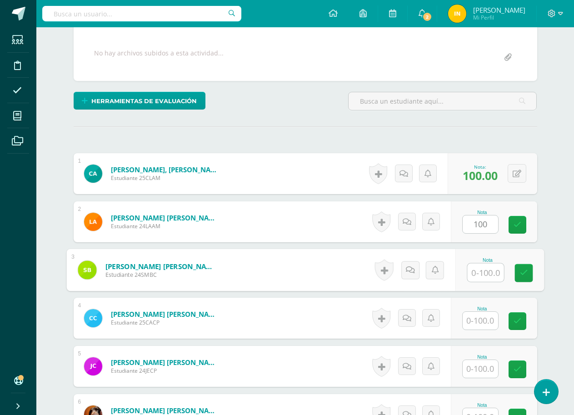
click at [485, 272] on input "text" at bounding box center [485, 273] width 36 height 18
type input "100"
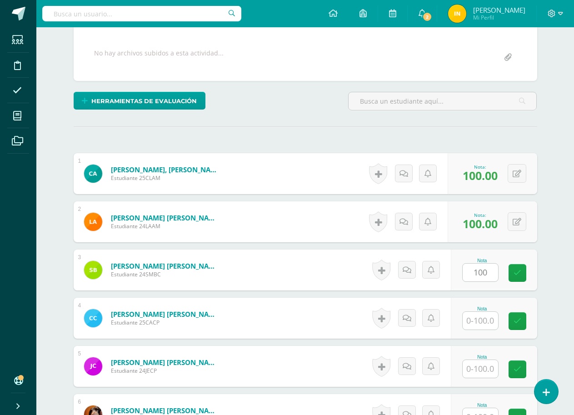
click at [310, 287] on form "[PERSON_NAME] [PERSON_NAME] Estudiante 24SMBC Nota 100 0 [GEOGRAPHIC_DATA] N/A" at bounding box center [306, 270] width 464 height 41
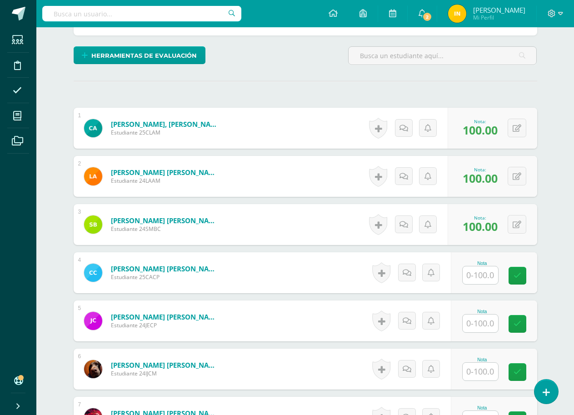
click at [485, 278] on input "text" at bounding box center [480, 275] width 35 height 18
type input "100"
click at [325, 301] on form "[PERSON_NAME] [PERSON_NAME] Estudiante 24JECP Nota 0 [GEOGRAPHIC_DATA]" at bounding box center [306, 320] width 464 height 41
click at [485, 322] on input "text" at bounding box center [480, 324] width 35 height 18
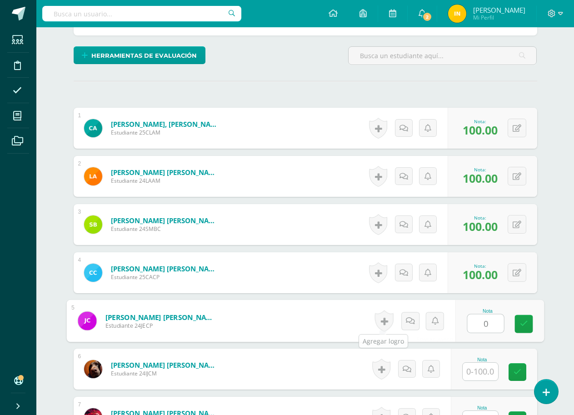
type input "0"
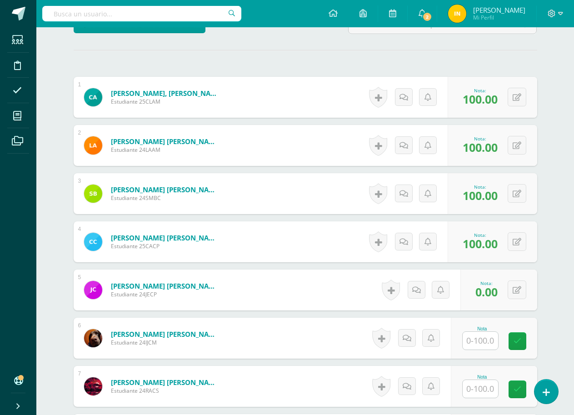
scroll to position [299, 0]
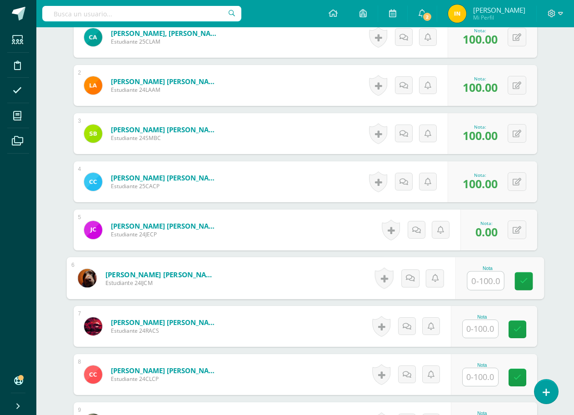
click at [477, 280] on input "text" at bounding box center [485, 281] width 36 height 18
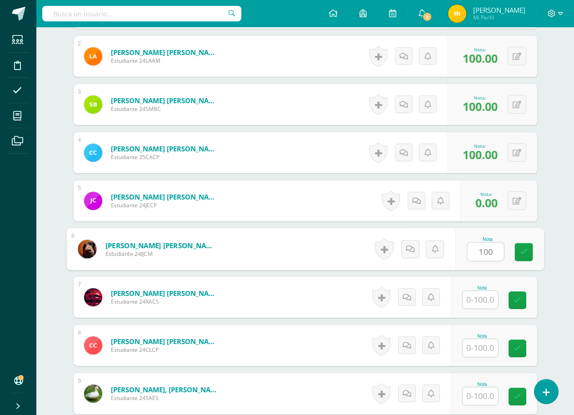
scroll to position [345, 0]
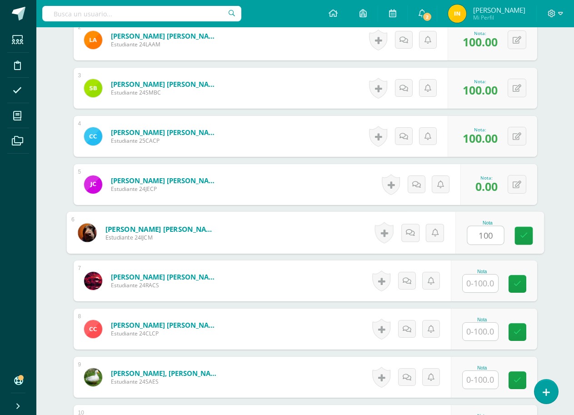
type input "100"
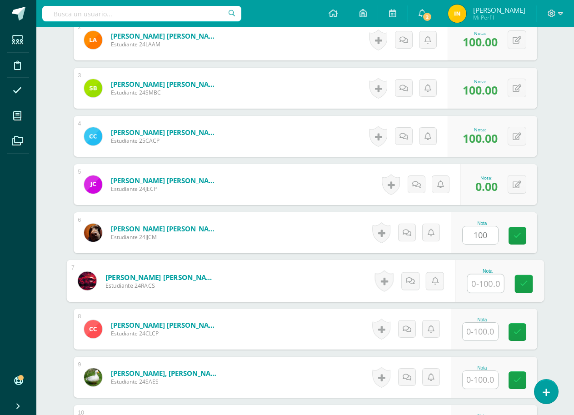
click at [482, 283] on input "text" at bounding box center [485, 284] width 36 height 18
type input "100"
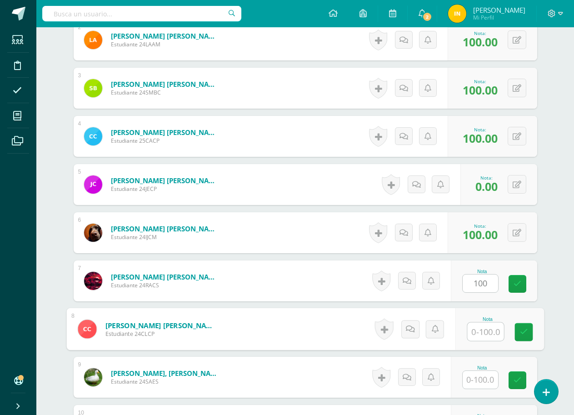
click at [482, 332] on input "text" at bounding box center [485, 332] width 36 height 18
type input "100"
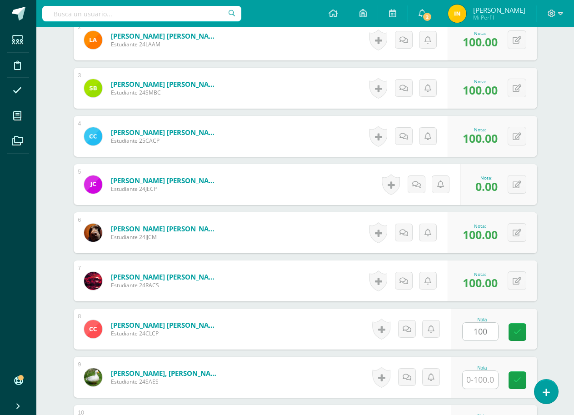
click at [287, 292] on form "[PERSON_NAME] [PERSON_NAME] Estudiante 24RACS Nota 100.00 0 [GEOGRAPHIC_DATA] 1…" at bounding box center [306, 280] width 464 height 41
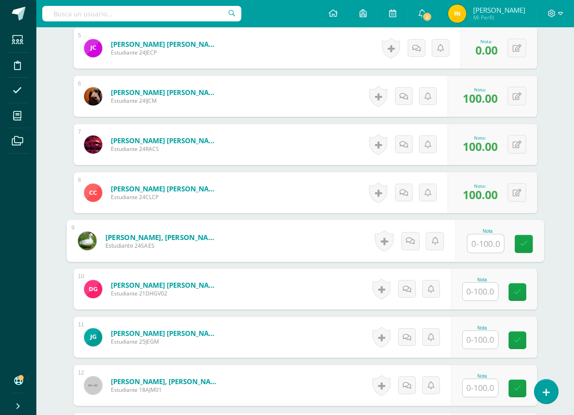
click at [485, 245] on input "text" at bounding box center [485, 244] width 36 height 18
type input "100"
click at [335, 259] on form "[PERSON_NAME], [PERSON_NAME] Estudiante 24SAES Nota 100 0 [GEOGRAPHIC_DATA]" at bounding box center [306, 240] width 464 height 41
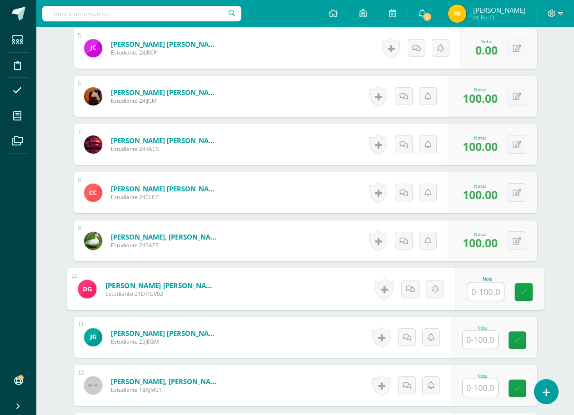
click at [480, 288] on input "text" at bounding box center [485, 292] width 36 height 18
type input "100"
click at [334, 284] on form "[PERSON_NAME] [PERSON_NAME] Estudiante 21DHGV02 Nota 100 0 [GEOGRAPHIC_DATA] N/A" at bounding box center [306, 289] width 464 height 41
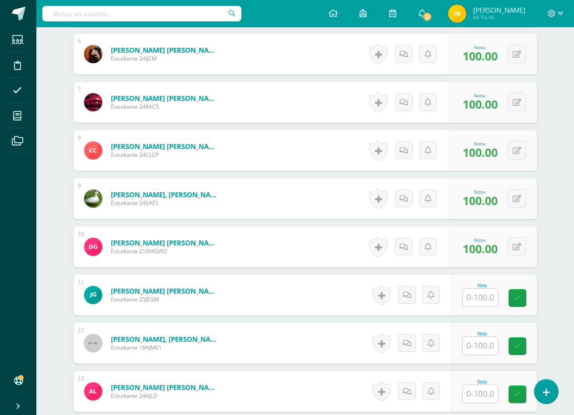
scroll to position [572, 0]
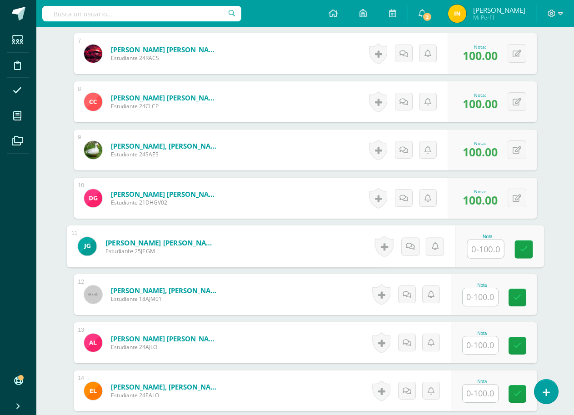
click at [485, 250] on input "text" at bounding box center [485, 249] width 36 height 18
type input "100"
click at [311, 284] on form "[PERSON_NAME], [PERSON_NAME] Estudiante 18AJM01 Nota 0 [GEOGRAPHIC_DATA] N/A" at bounding box center [306, 294] width 464 height 41
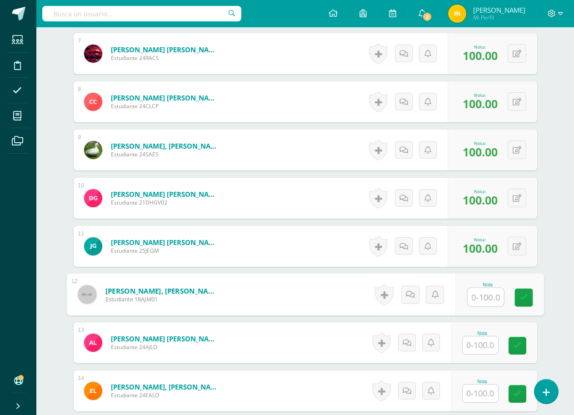
click at [485, 296] on input "text" at bounding box center [485, 297] width 36 height 18
type input "60"
click at [276, 320] on div "1 [PERSON_NAME], [PERSON_NAME] Estudiante 25CLAM Nota 100.00 0 [GEOGRAPHIC_DATA]" at bounding box center [306, 366] width 464 height 1245
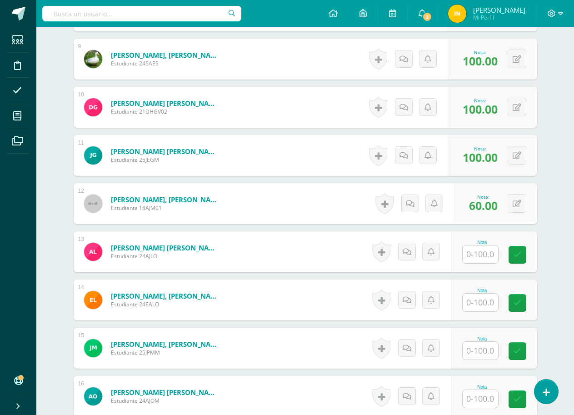
scroll to position [708, 0]
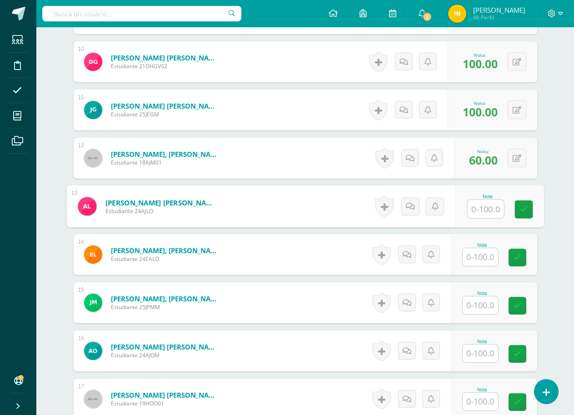
click at [479, 208] on input "text" at bounding box center [485, 209] width 36 height 18
type input "100"
click at [310, 229] on div "1 [PERSON_NAME], [PERSON_NAME] Estudiante 25CLAM Nota 100.00 0 [GEOGRAPHIC_DATA]" at bounding box center [306, 230] width 464 height 1245
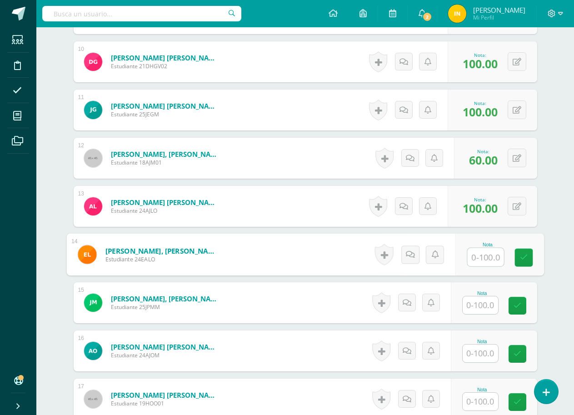
click at [476, 257] on input "text" at bounding box center [485, 257] width 36 height 18
type input "100"
click at [302, 267] on form "[PERSON_NAME], [PERSON_NAME] Estudiante 24EALO Nota 100 0 [GEOGRAPHIC_DATA]" at bounding box center [306, 254] width 464 height 41
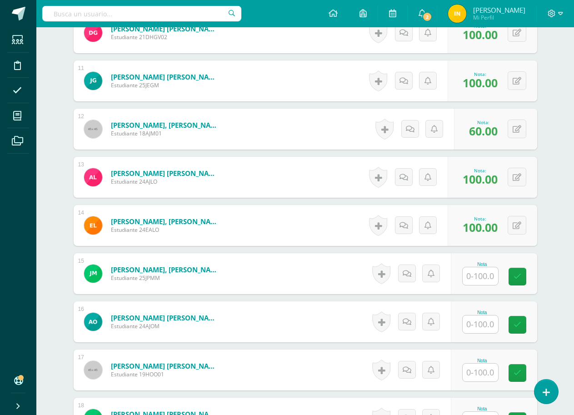
scroll to position [754, 0]
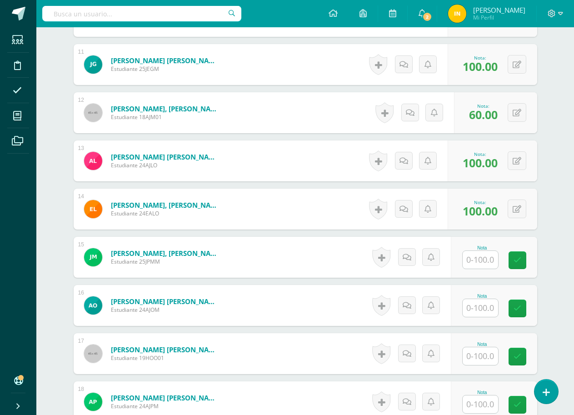
click at [475, 262] on input "text" at bounding box center [480, 260] width 35 height 18
type input "100"
click at [280, 283] on div "1 [PERSON_NAME], [PERSON_NAME] Estudiante 25CLAM Nota 100.00 0 [GEOGRAPHIC_DATA]" at bounding box center [306, 184] width 464 height 1245
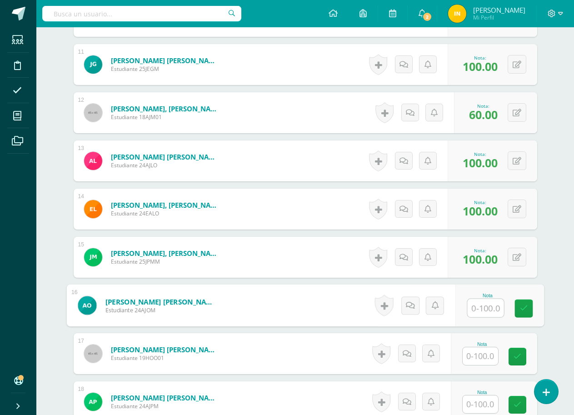
click at [479, 306] on input "text" at bounding box center [485, 308] width 36 height 18
type input "100"
click at [331, 294] on form "[PERSON_NAME] [PERSON_NAME] Estudiante 24AJOM Nota 100 0 [GEOGRAPHIC_DATA]" at bounding box center [306, 305] width 464 height 41
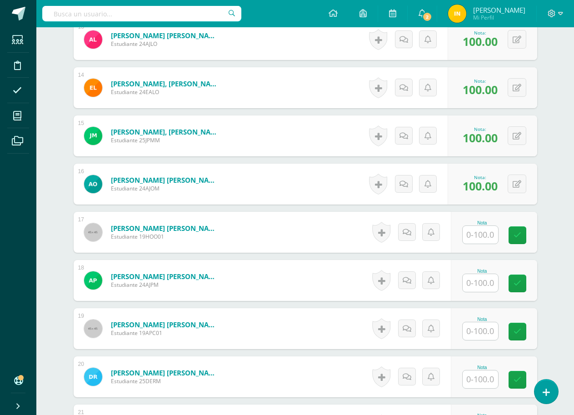
scroll to position [890, 0]
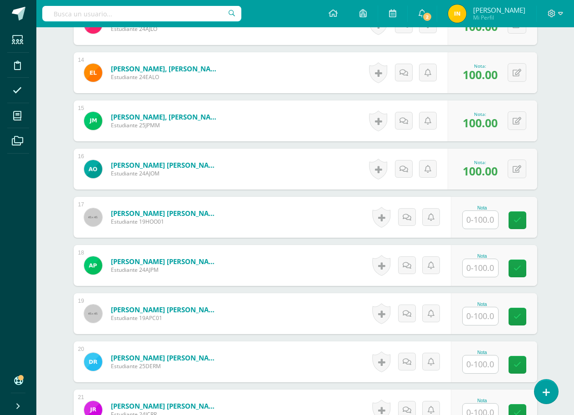
click at [477, 221] on input "text" at bounding box center [480, 220] width 35 height 18
type input "100"
click at [319, 200] on form "[PERSON_NAME] [PERSON_NAME] Estudiante 19HOO01 Nota 100 0 [GEOGRAPHIC_DATA]" at bounding box center [305, 217] width 478 height 42
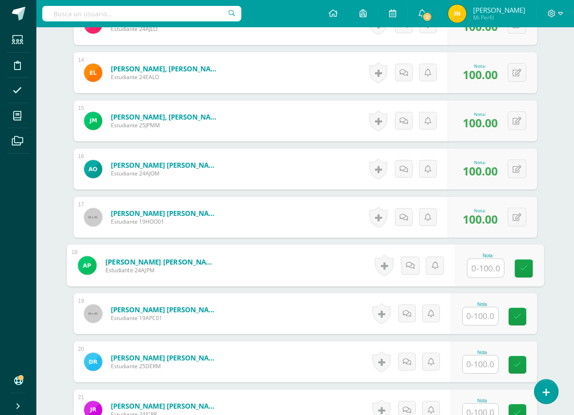
click at [483, 270] on input "text" at bounding box center [485, 268] width 36 height 18
type input "100"
click at [323, 279] on form "[PERSON_NAME] [PERSON_NAME] Estudiante 24AJPM Nota 100 0 [GEOGRAPHIC_DATA]" at bounding box center [306, 265] width 464 height 41
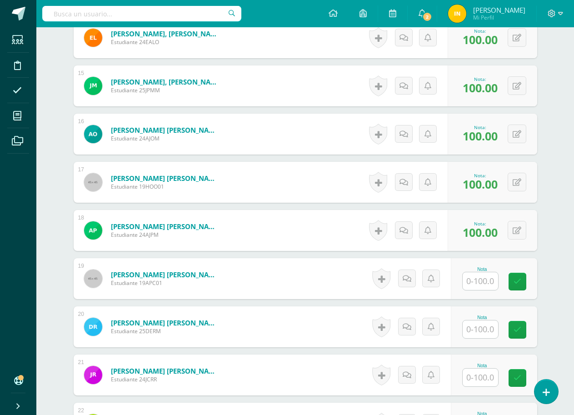
scroll to position [935, 0]
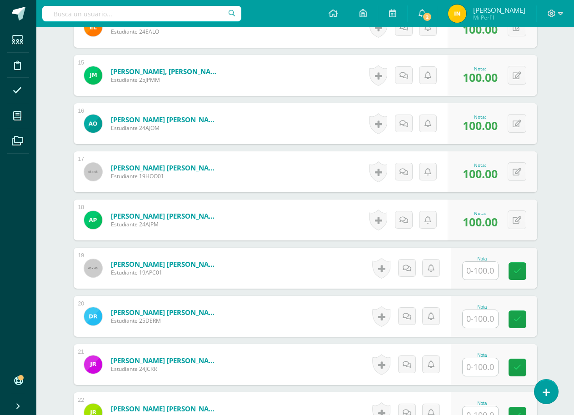
click at [484, 270] on input "text" at bounding box center [480, 271] width 35 height 18
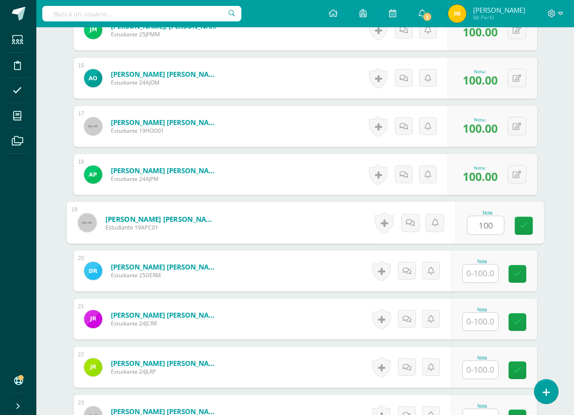
type input "100"
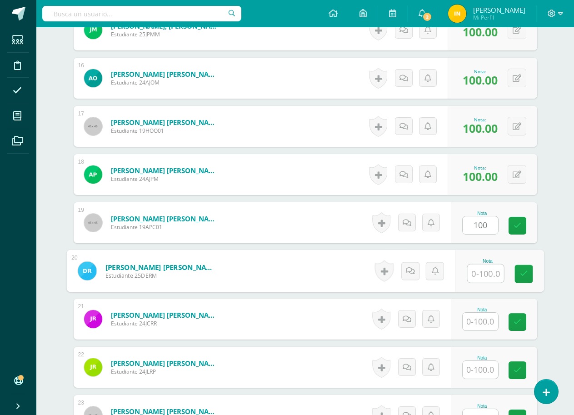
click at [480, 275] on input "text" at bounding box center [485, 274] width 36 height 18
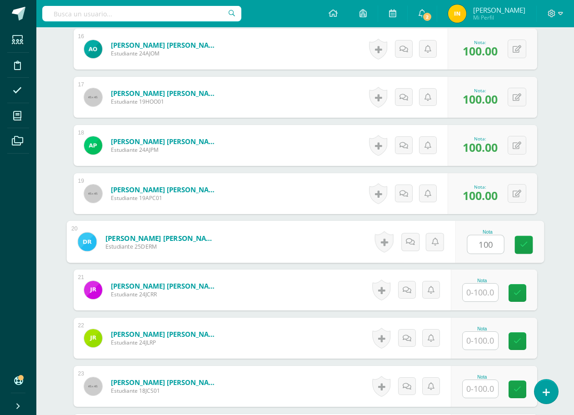
scroll to position [1026, 0]
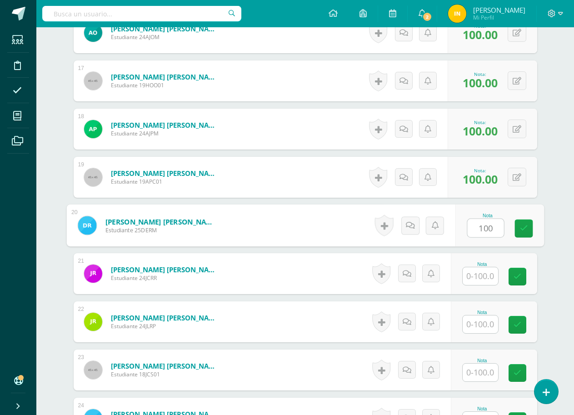
type input "100"
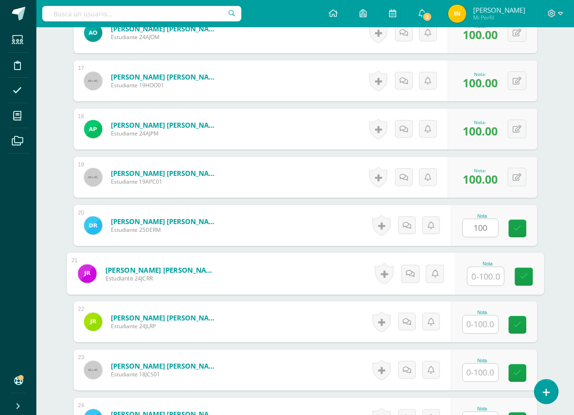
click at [480, 273] on input "text" at bounding box center [485, 276] width 36 height 18
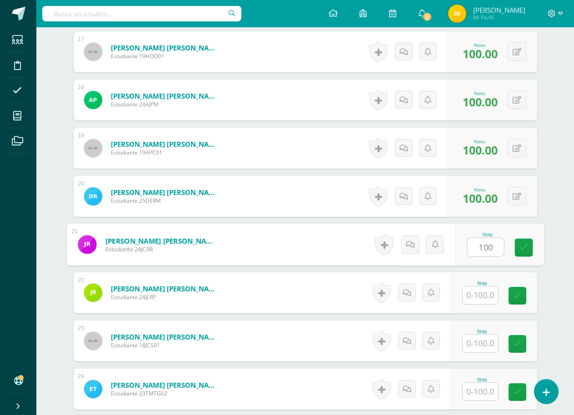
scroll to position [1072, 0]
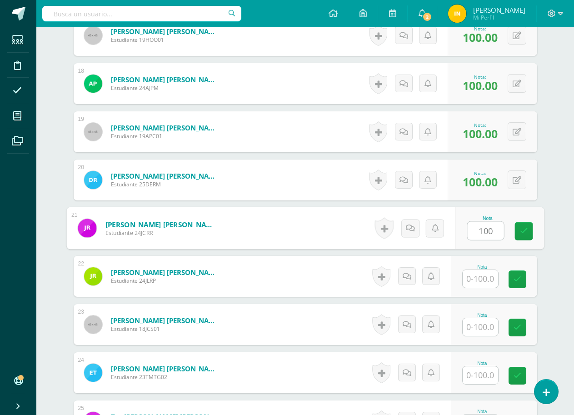
type input "100"
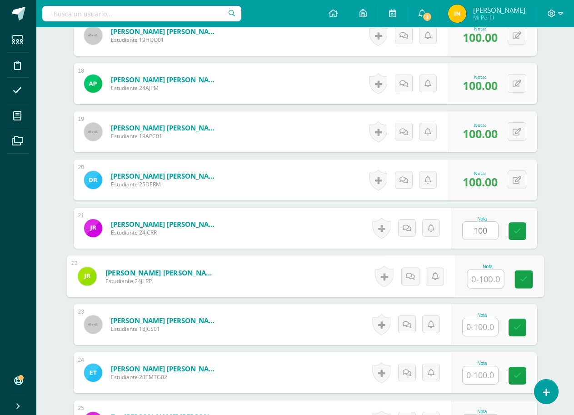
click at [484, 280] on input "text" at bounding box center [485, 279] width 36 height 18
type input "100"
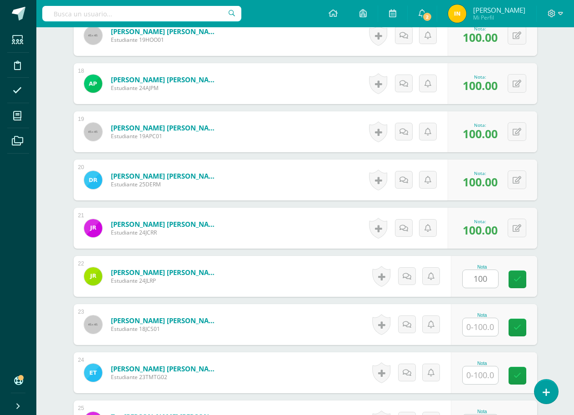
click at [284, 295] on form "[PERSON_NAME] [PERSON_NAME] Estudiante 24JLRP Nota 100 0 [GEOGRAPHIC_DATA]" at bounding box center [306, 276] width 464 height 41
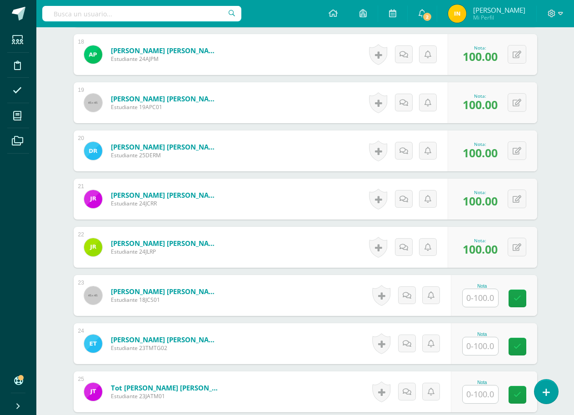
scroll to position [1117, 0]
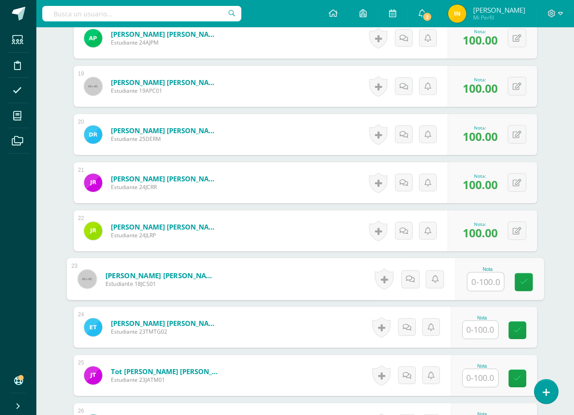
click at [478, 281] on input "text" at bounding box center [485, 282] width 36 height 18
type input "100"
click at [347, 286] on form "[PERSON_NAME] [PERSON_NAME] Estudiante 18JCS01 Nota 100 0 [GEOGRAPHIC_DATA]" at bounding box center [306, 279] width 464 height 41
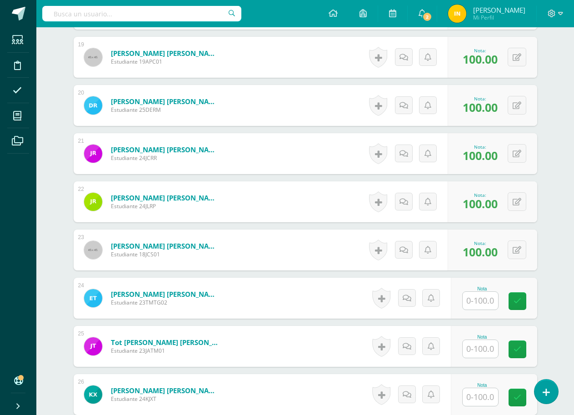
scroll to position [1163, 0]
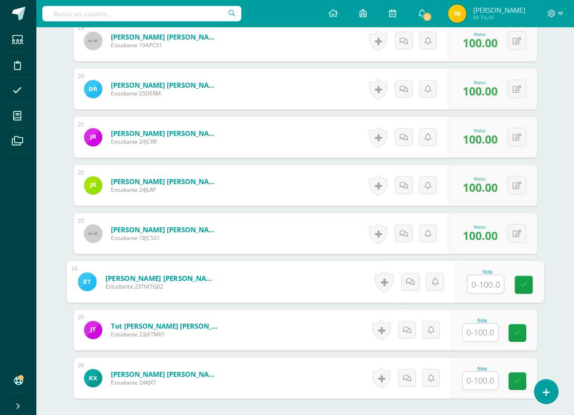
click at [484, 285] on input "text" at bounding box center [485, 284] width 36 height 18
type input "100"
click at [344, 263] on form "[PERSON_NAME] [PERSON_NAME] Estudiante 23TMTG02 Nota 100 0 [GEOGRAPHIC_DATA]" at bounding box center [306, 281] width 464 height 41
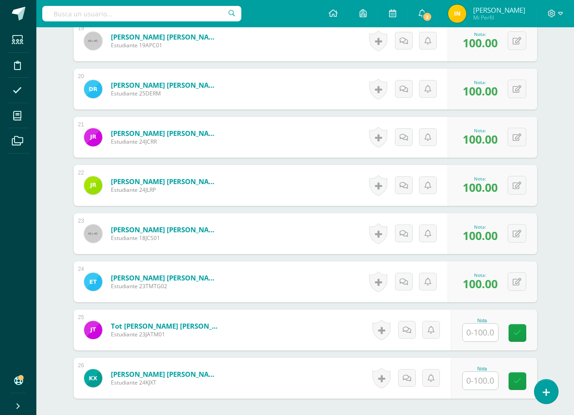
scroll to position [1250, 0]
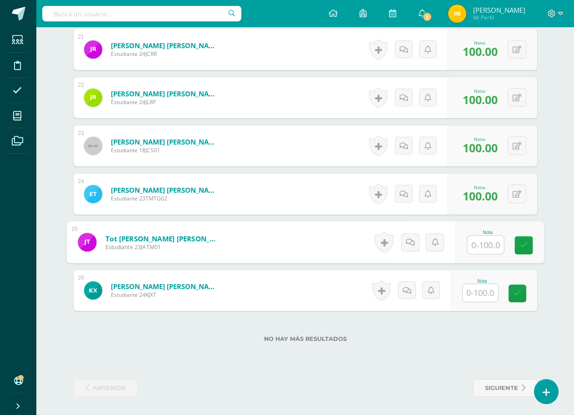
click at [479, 242] on input "text" at bounding box center [485, 245] width 36 height 18
type input "100"
click at [271, 244] on form "Tot [PERSON_NAME] [PERSON_NAME] Estudiante 23JATM01 Nota 100 0 [GEOGRAPHIC_DATA…" at bounding box center [305, 242] width 478 height 42
click at [483, 296] on input "text" at bounding box center [480, 293] width 35 height 18
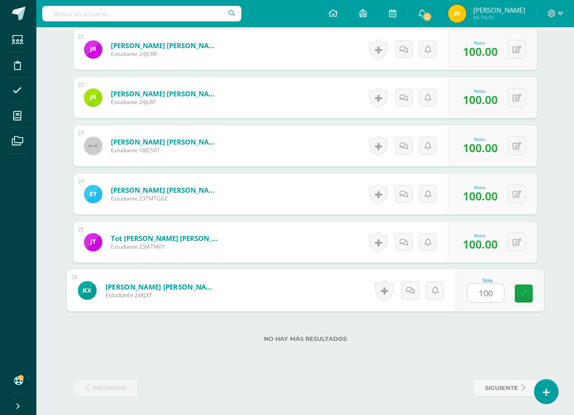
type input "100"
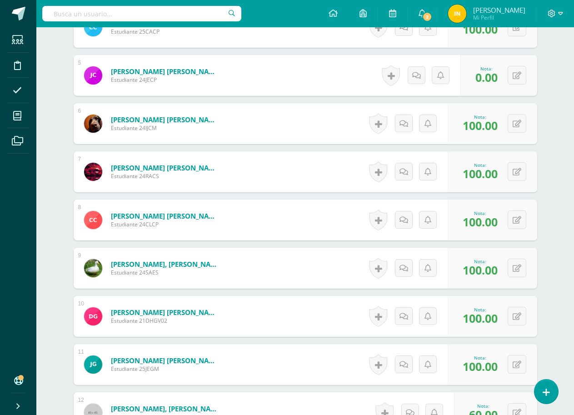
scroll to position [387, 0]
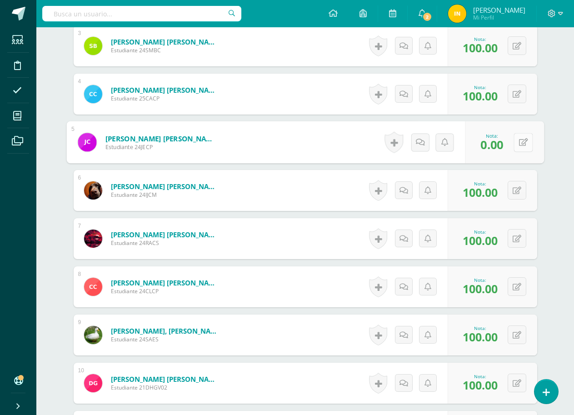
click at [521, 149] on button at bounding box center [523, 142] width 19 height 19
type input "80"
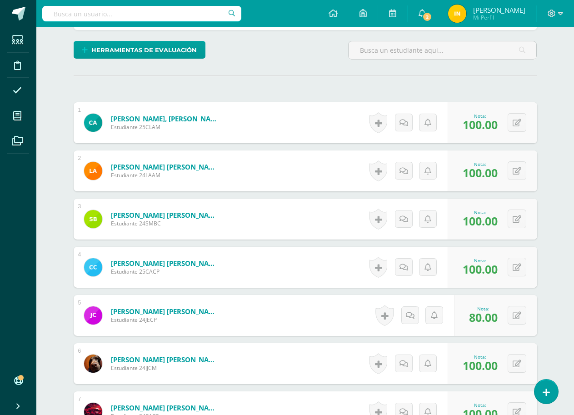
scroll to position [160, 0]
